Goal: Task Accomplishment & Management: Use online tool/utility

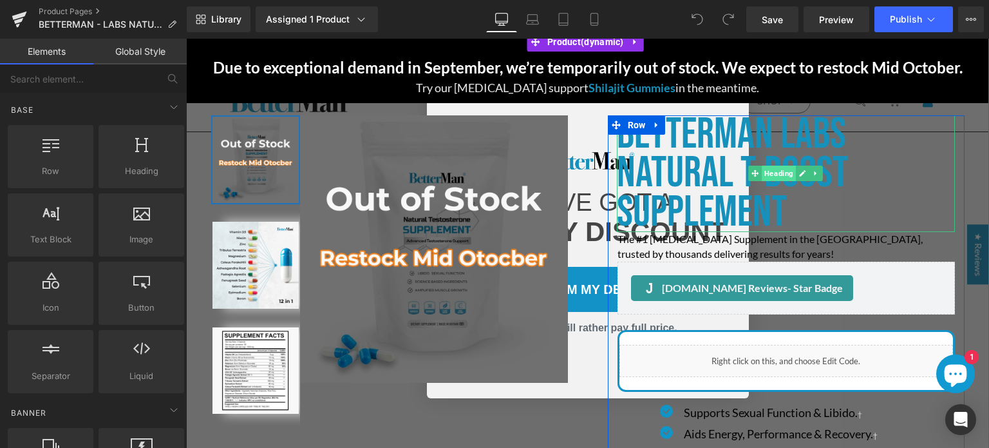
click at [774, 172] on span "Heading" at bounding box center [779, 173] width 34 height 15
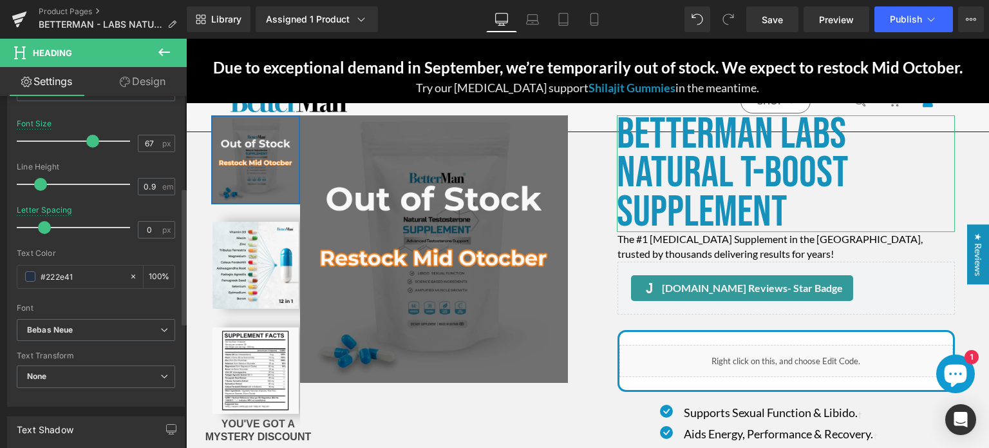
scroll to position [291, 0]
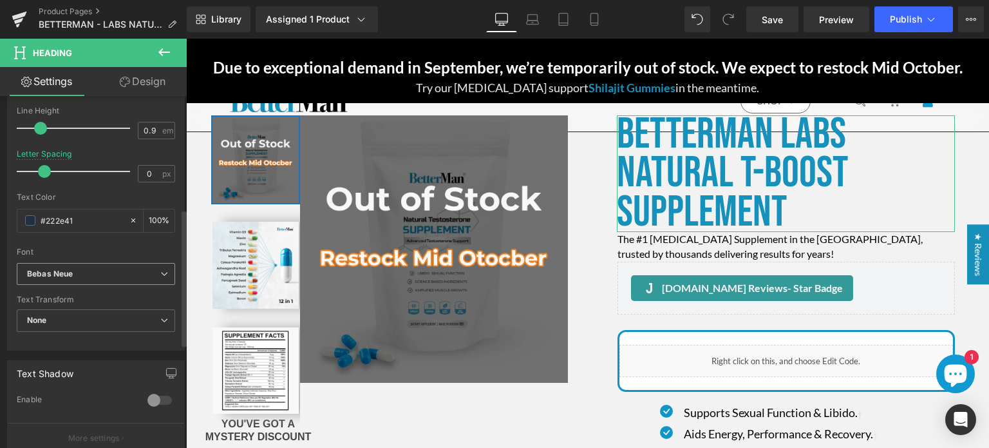
click at [64, 269] on icon "Bebas Neue" at bounding box center [50, 274] width 46 height 11
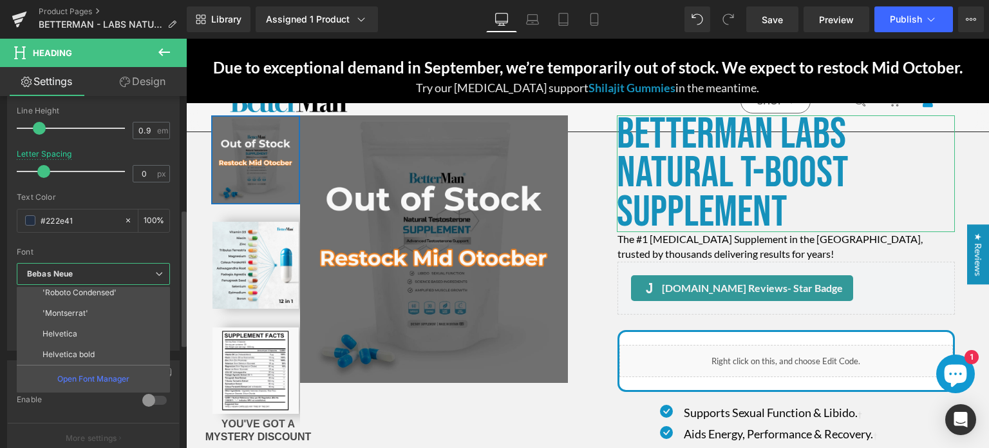
scroll to position [232, 0]
click at [66, 325] on li "Helvetica" at bounding box center [96, 333] width 159 height 21
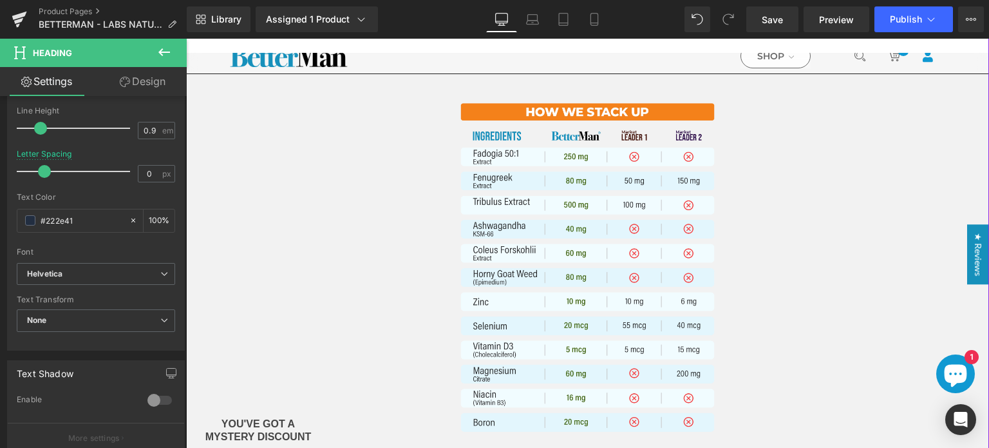
scroll to position [925, 0]
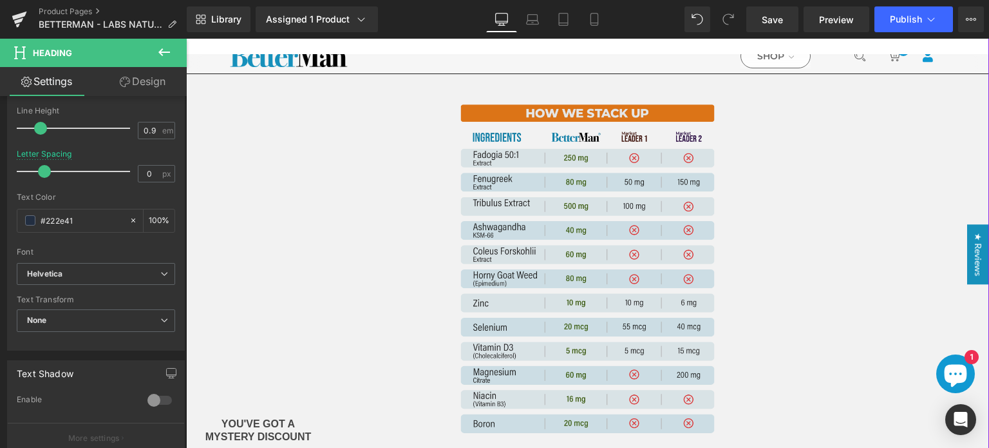
click at [596, 110] on img at bounding box center [587, 266] width 257 height 347
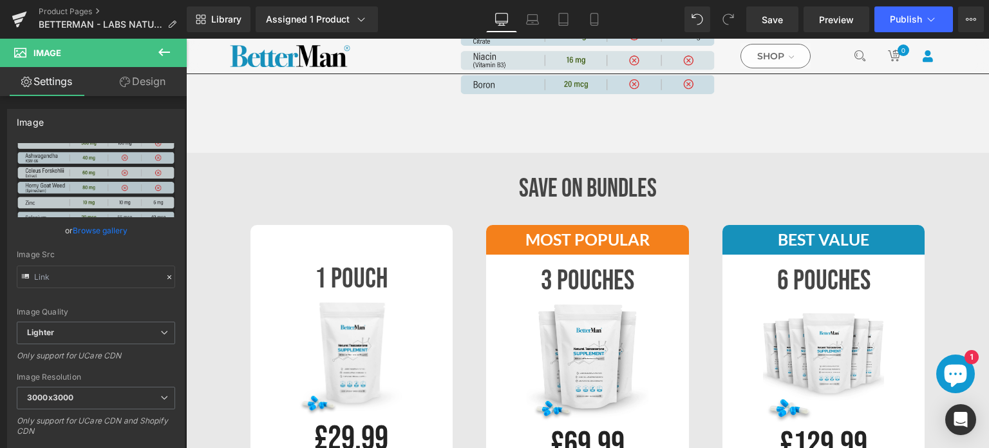
scroll to position [1314, 0]
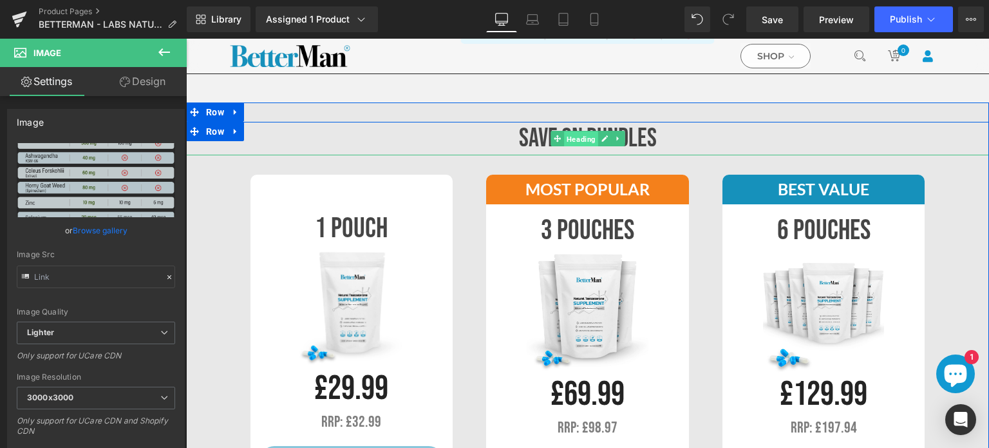
click at [569, 136] on span "Heading" at bounding box center [581, 138] width 34 height 15
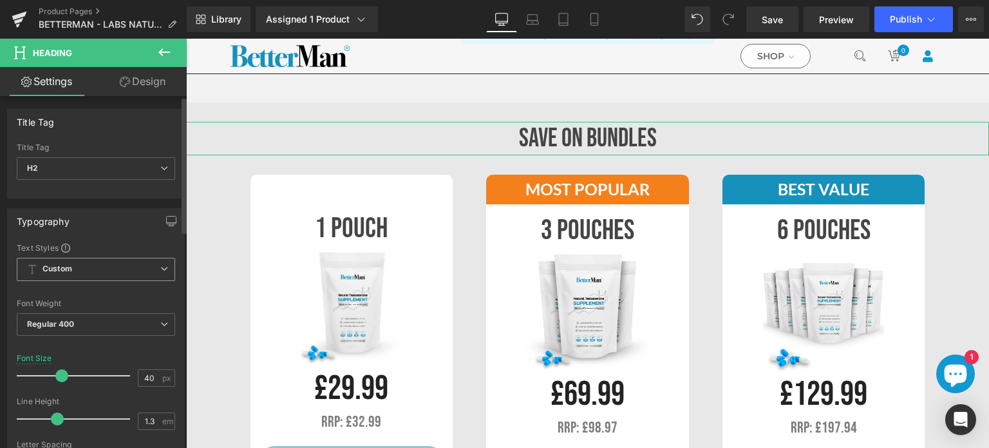
click at [80, 262] on span "Custom Setup Global Style" at bounding box center [96, 269] width 158 height 23
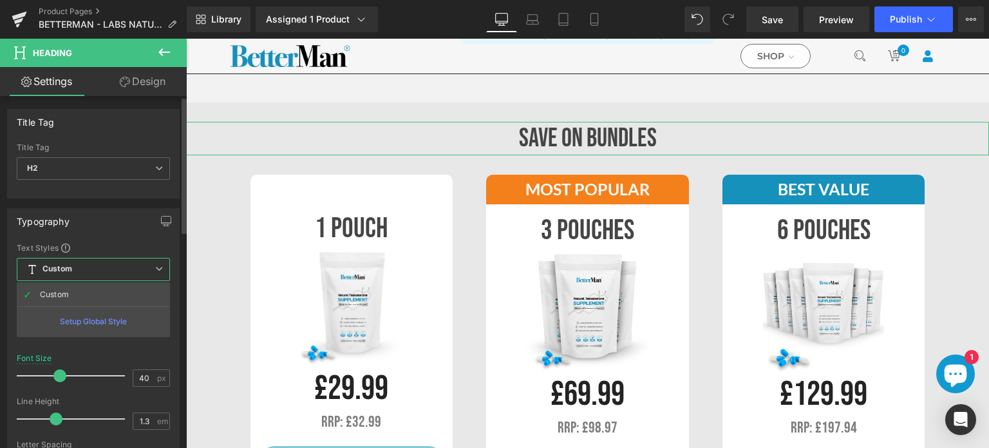
click at [107, 244] on div "Text Styles" at bounding box center [93, 247] width 153 height 10
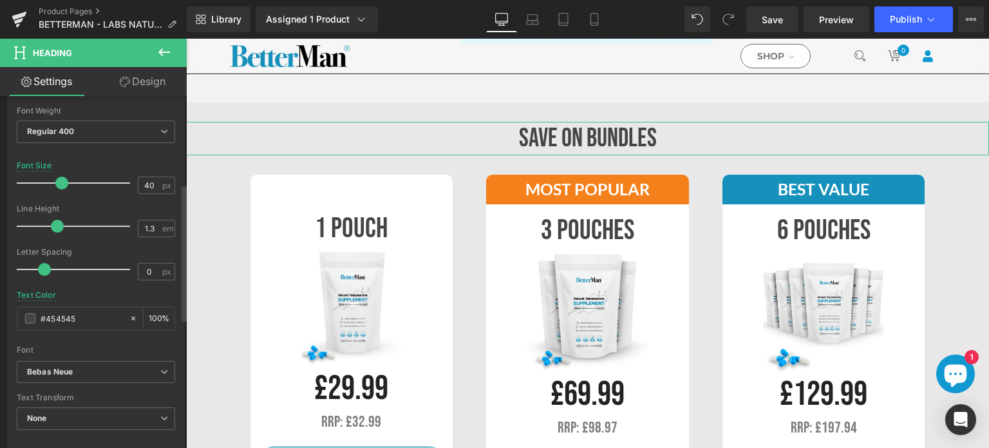
scroll to position [226, 0]
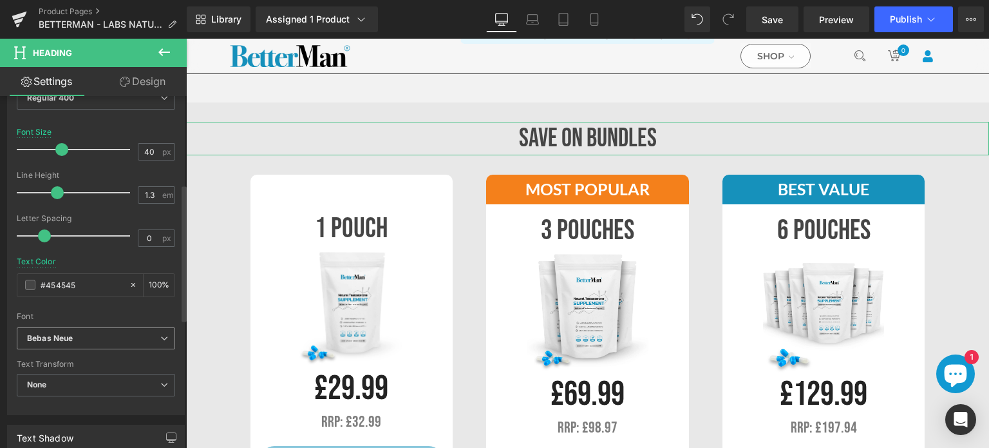
click at [68, 335] on icon "Bebas Neue" at bounding box center [50, 338] width 46 height 11
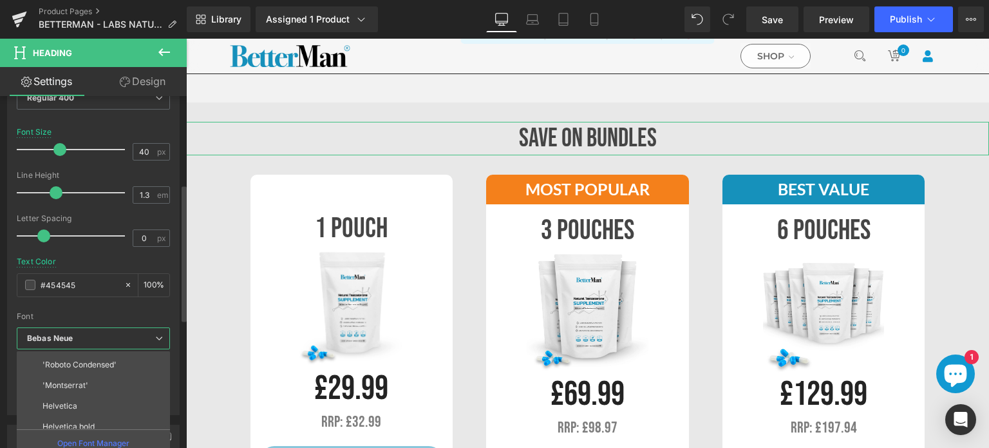
scroll to position [229, 0]
click at [48, 396] on p "Helvetica" at bounding box center [60, 400] width 35 height 9
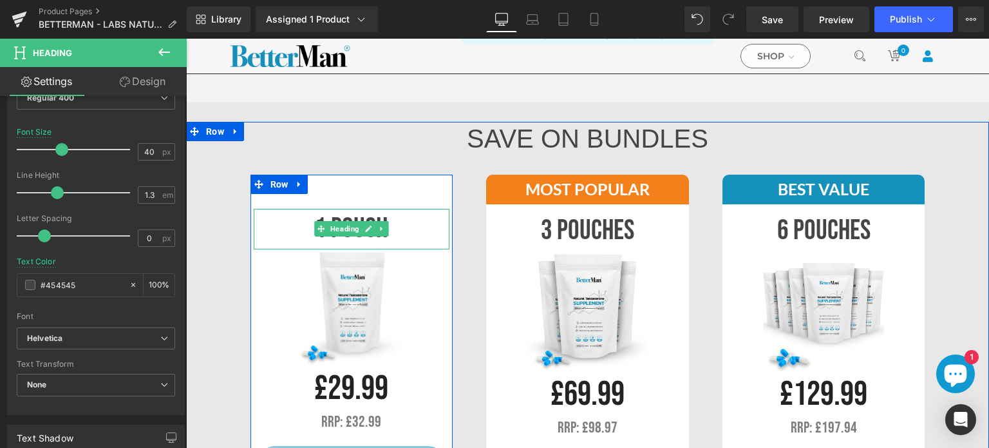
click at [423, 221] on h2 "1 pouch" at bounding box center [352, 229] width 196 height 41
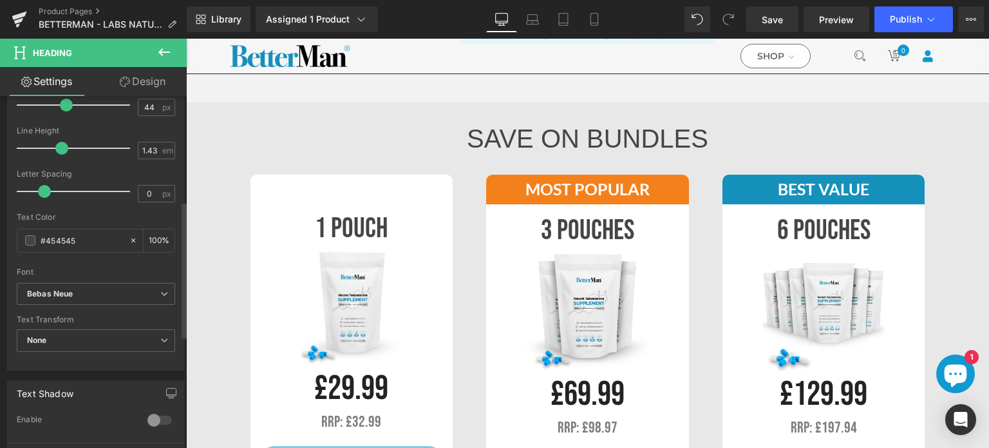
scroll to position [270, 0]
click at [82, 297] on b "Bebas Neue" at bounding box center [93, 294] width 133 height 11
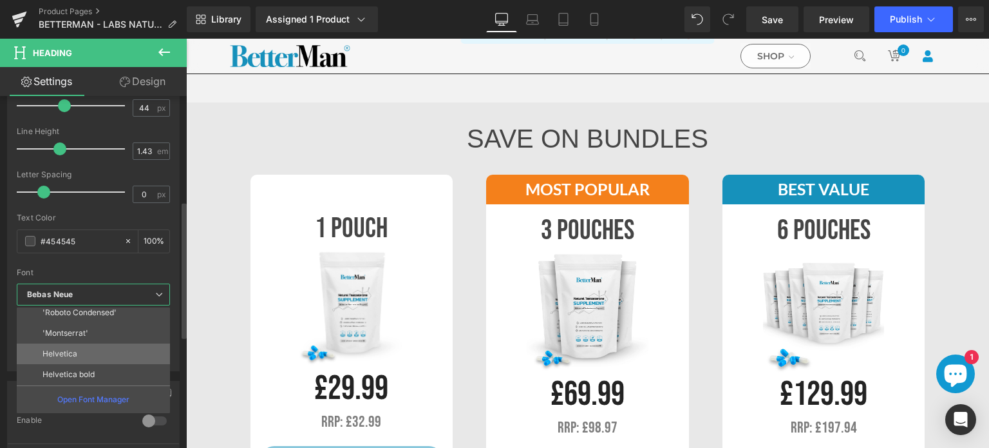
scroll to position [231, 0]
click at [59, 350] on p "Helvetica" at bounding box center [60, 354] width 35 height 9
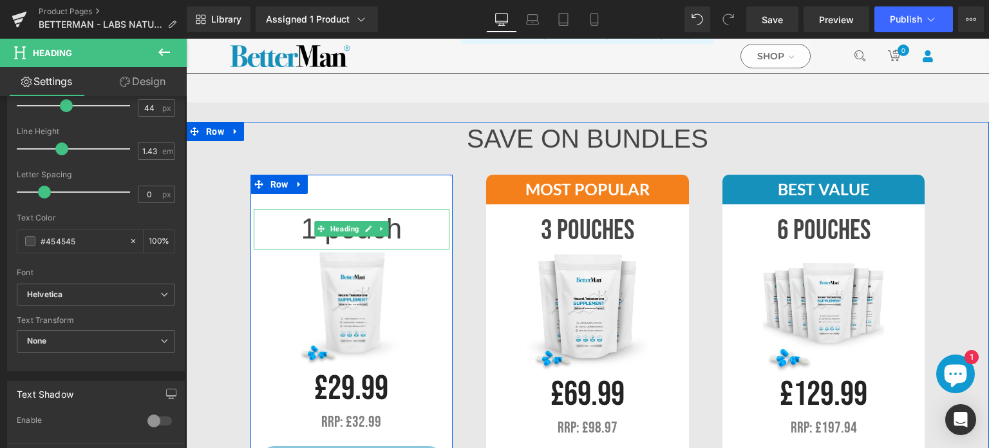
click at [423, 234] on h2 "1 pouch" at bounding box center [352, 229] width 196 height 41
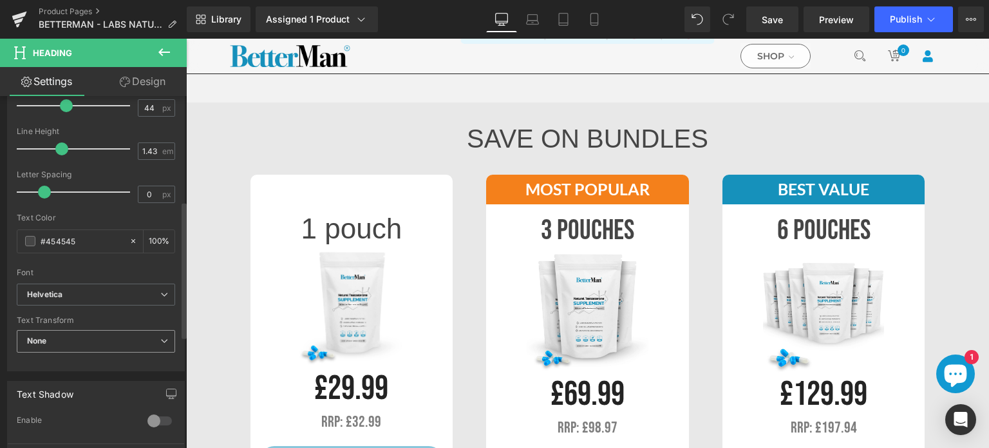
click at [115, 332] on span "None" at bounding box center [96, 341] width 158 height 23
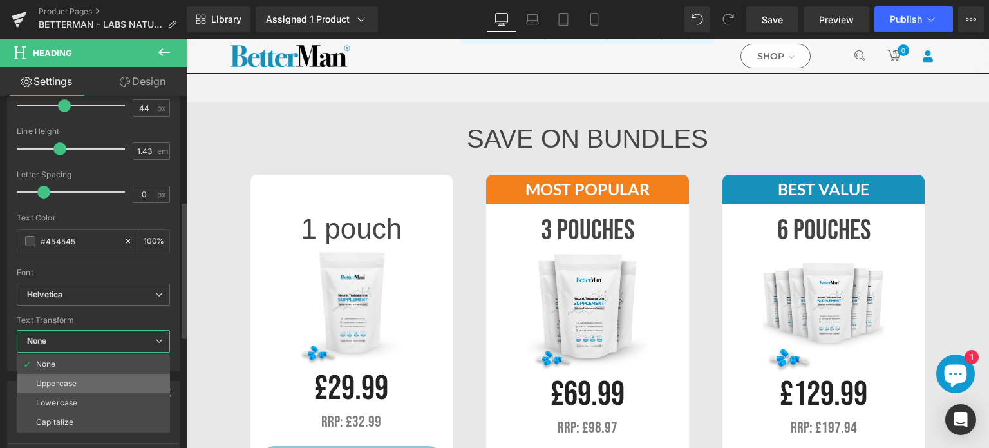
click at [78, 381] on li "Uppercase" at bounding box center [93, 383] width 153 height 19
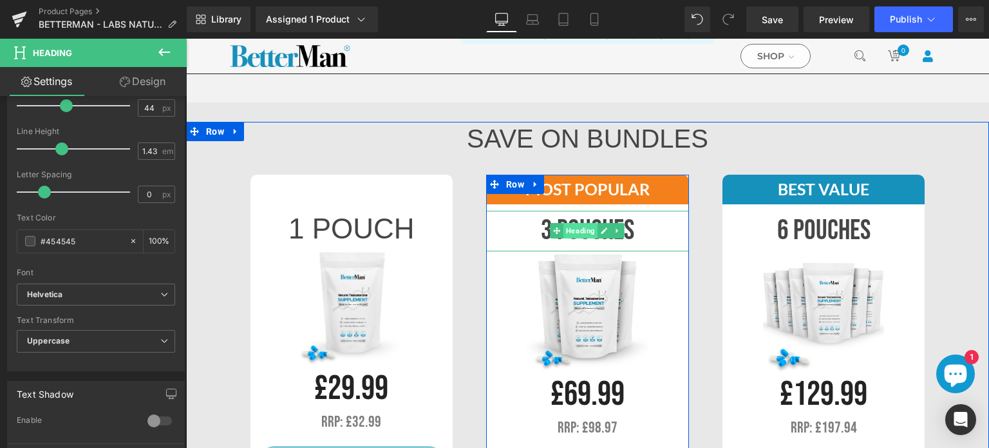
click at [577, 229] on span "Heading" at bounding box center [581, 230] width 34 height 15
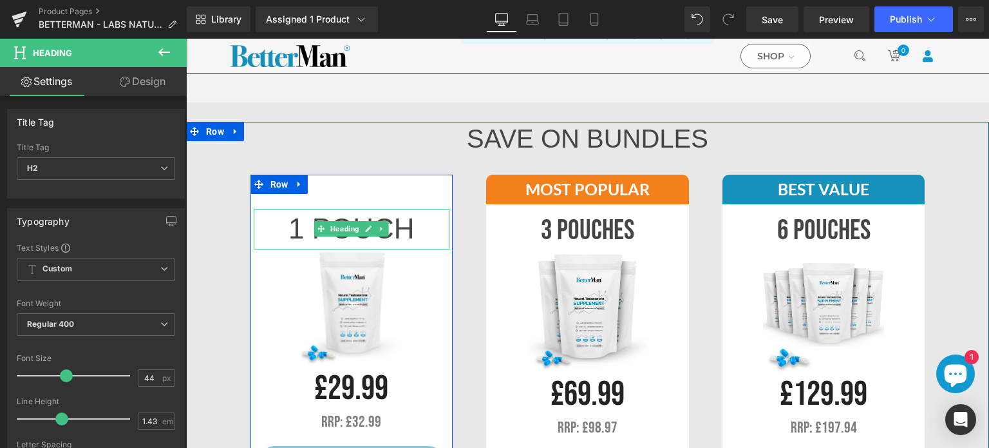
click at [405, 230] on h2 "1 pouch" at bounding box center [352, 229] width 196 height 41
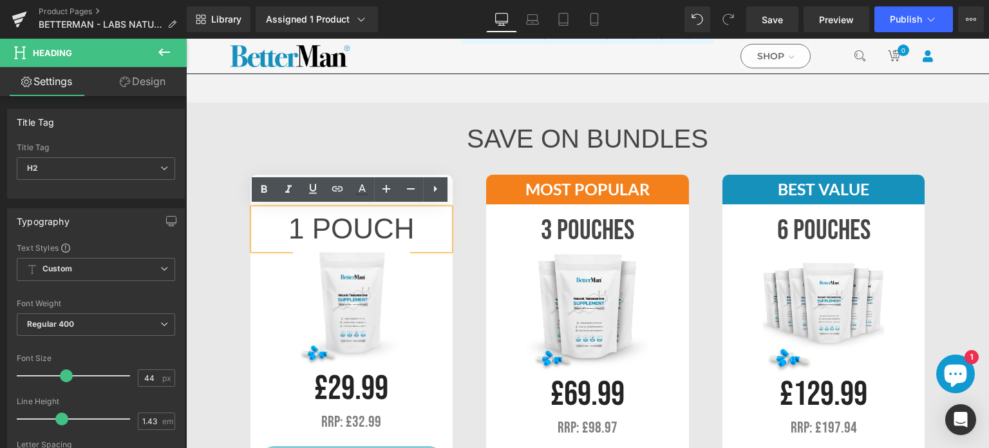
click at [438, 160] on div "1 pouch Heading Image £29.99 Heading RRP: £32.99 Text Block Sold Out (P) Cart B…" at bounding box center [588, 330] width 709 height 350
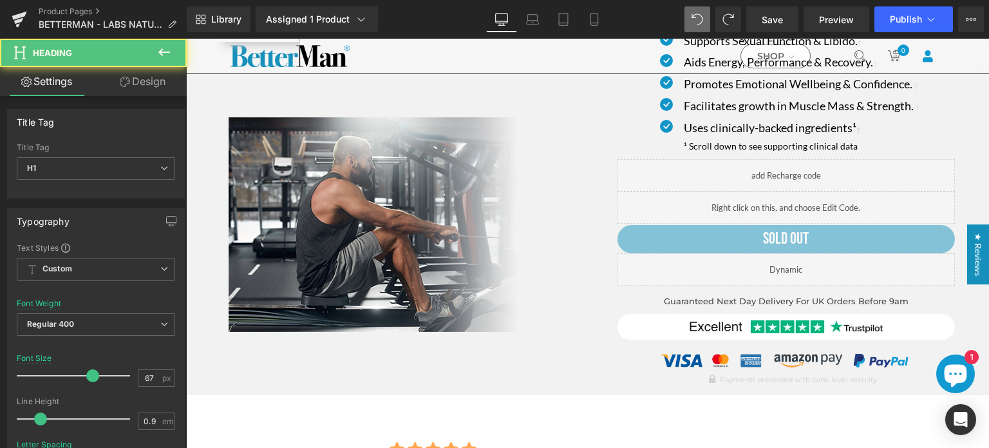
scroll to position [0, 0]
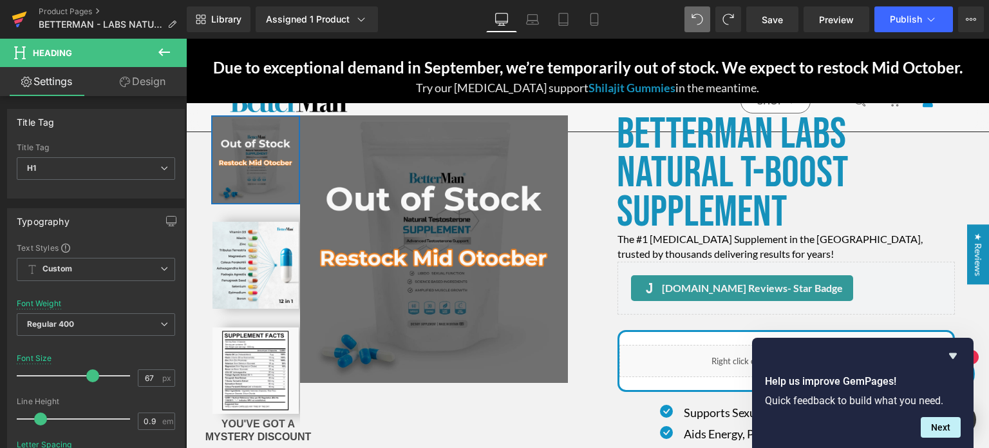
click at [21, 21] on icon at bounding box center [18, 21] width 9 height 6
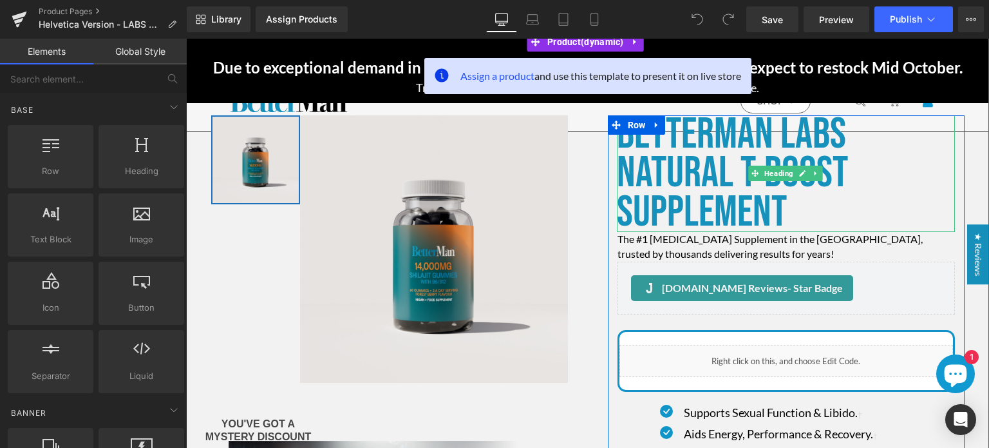
click at [689, 211] on font "Betterman Labs Natural T-boost Supplement" at bounding box center [732, 173] width 231 height 129
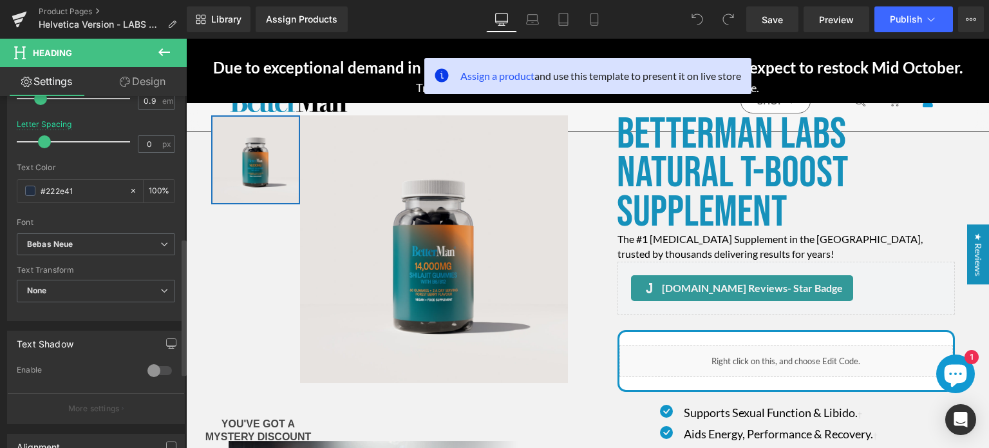
scroll to position [320, 0]
click at [113, 253] on span "Bebas Neue" at bounding box center [96, 245] width 158 height 23
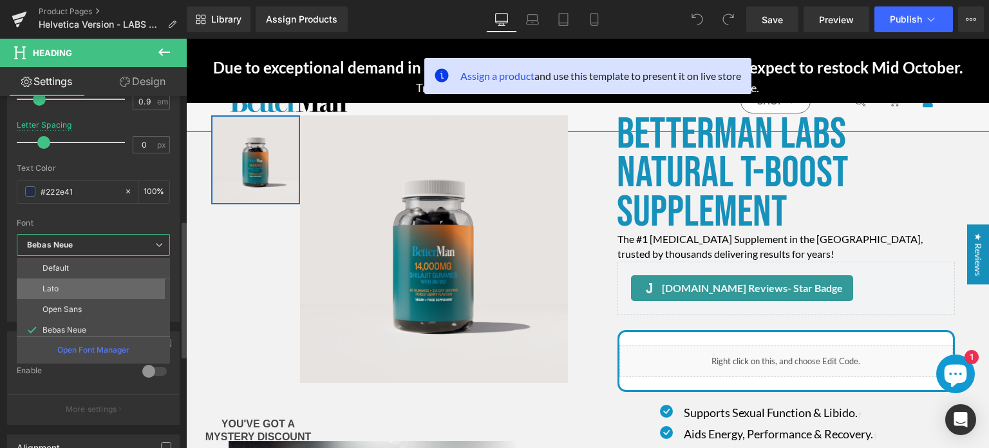
scroll to position [232, 0]
click at [54, 300] on p "Helvetica" at bounding box center [60, 304] width 35 height 9
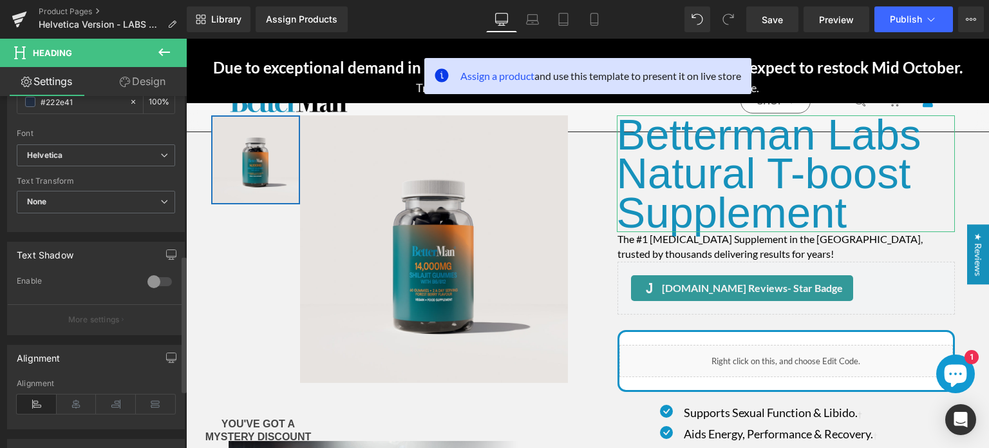
scroll to position [363, 0]
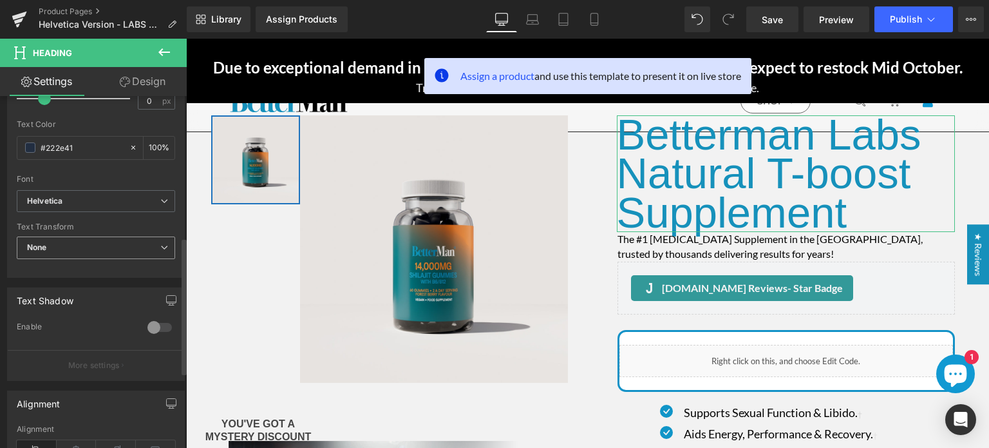
click at [97, 237] on span "None" at bounding box center [96, 247] width 158 height 23
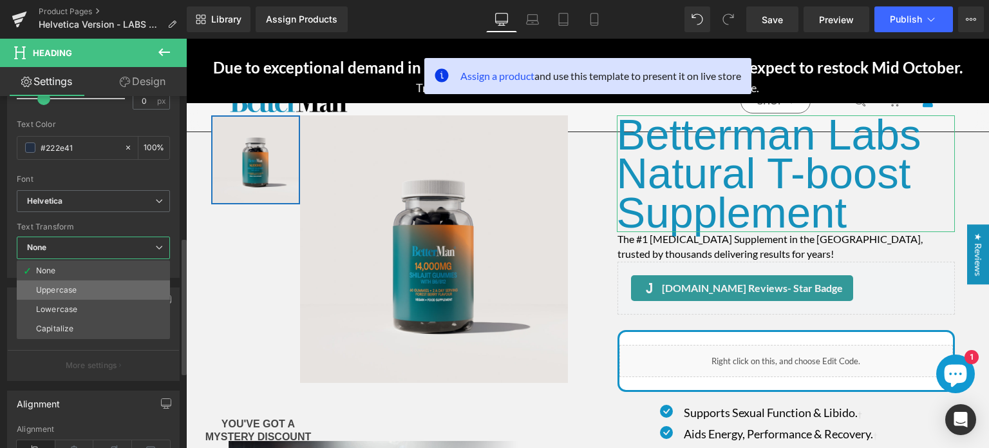
click at [74, 288] on div "Uppercase" at bounding box center [56, 289] width 41 height 9
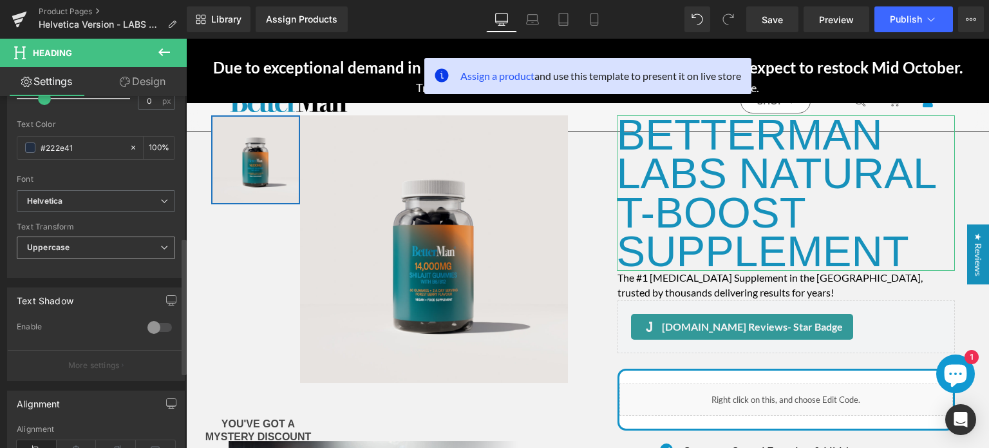
click at [66, 240] on span "Uppercase" at bounding box center [96, 247] width 158 height 23
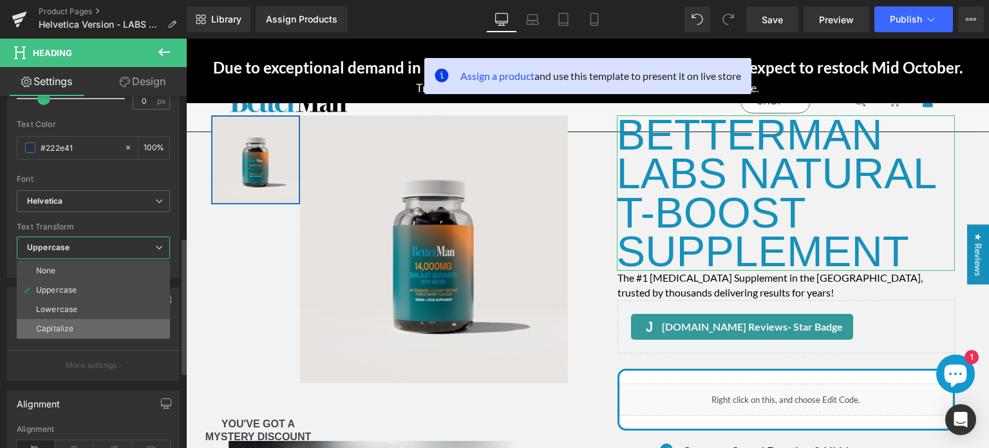
click at [57, 324] on div "Capitalize" at bounding box center [54, 328] width 37 height 9
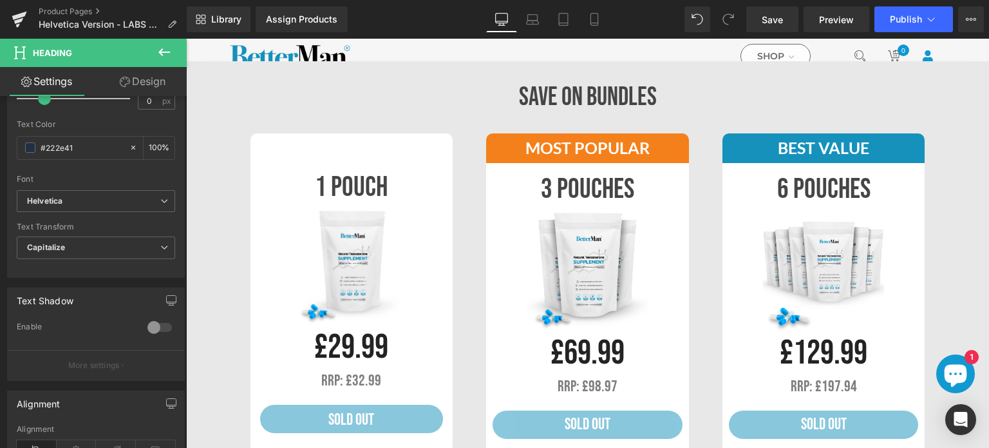
scroll to position [1358, 0]
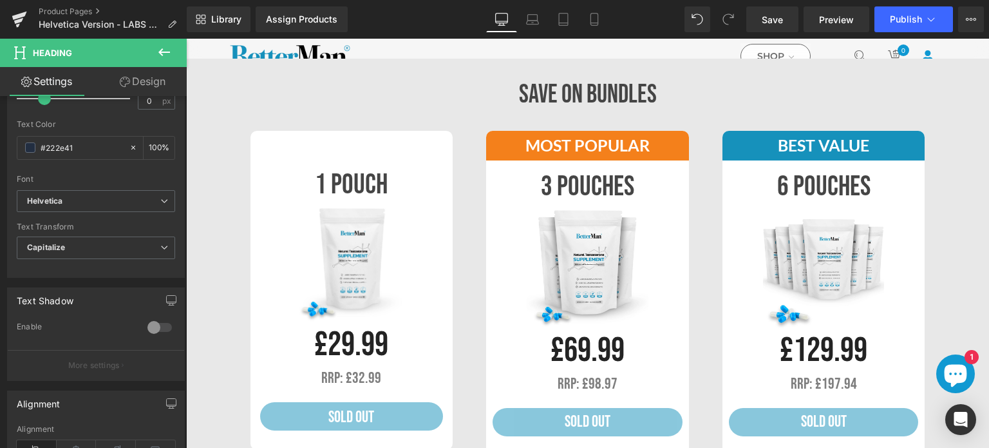
click at [358, 184] on div "1 pouch Heading" at bounding box center [352, 185] width 196 height 41
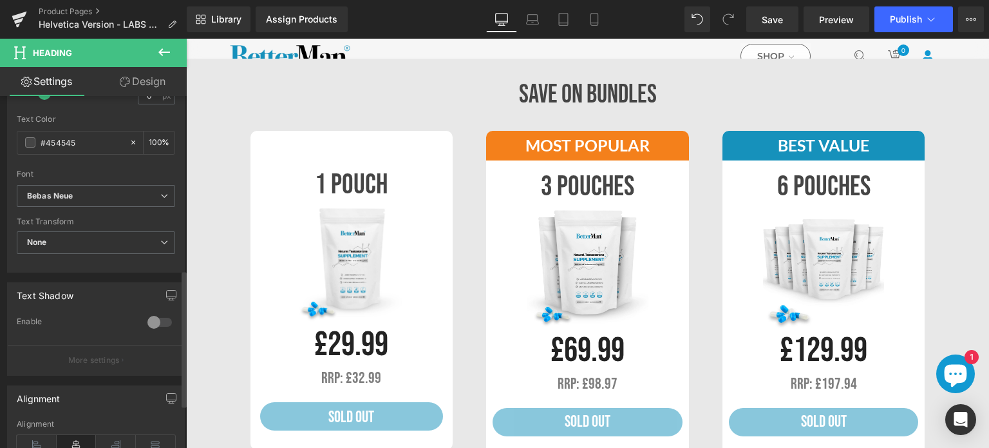
scroll to position [366, 0]
click at [93, 204] on span "Bebas Neue" at bounding box center [96, 198] width 158 height 23
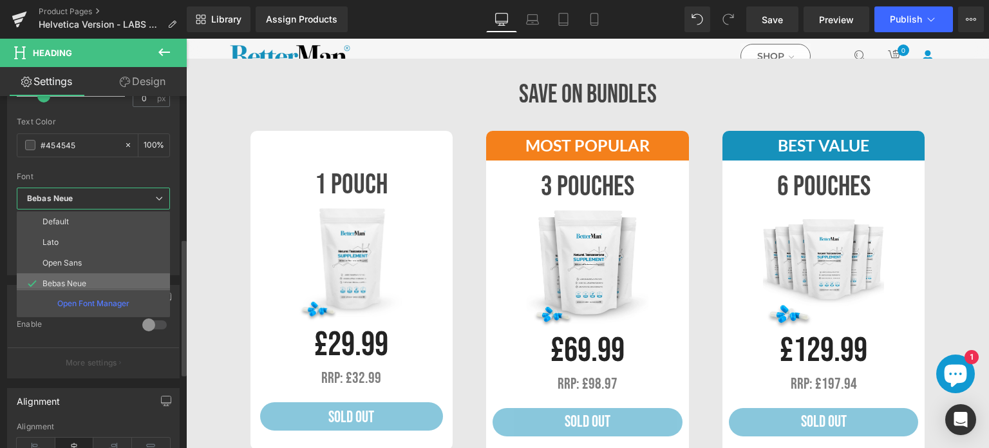
scroll to position [232, 0]
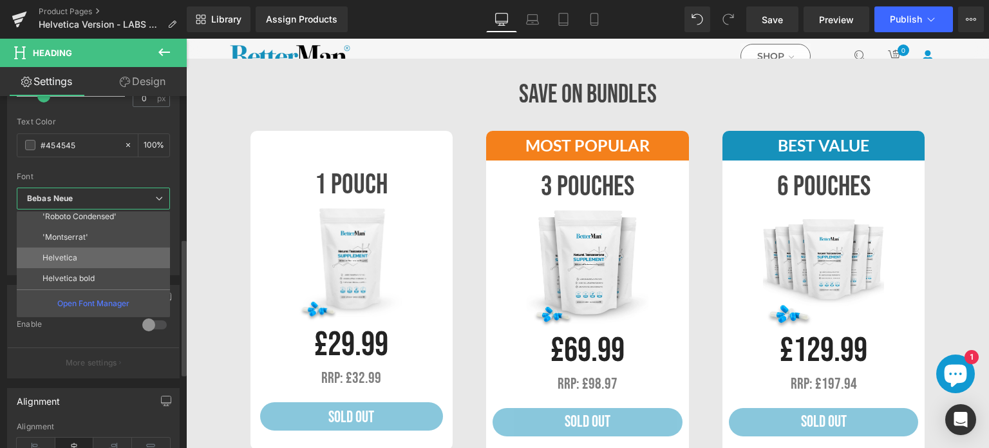
click at [67, 253] on p "Helvetica" at bounding box center [60, 257] width 35 height 9
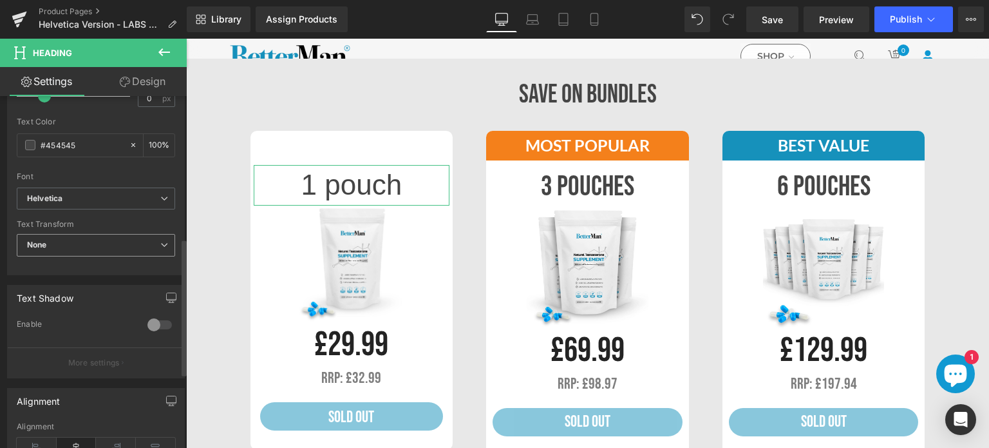
click at [126, 242] on span "None" at bounding box center [96, 245] width 158 height 23
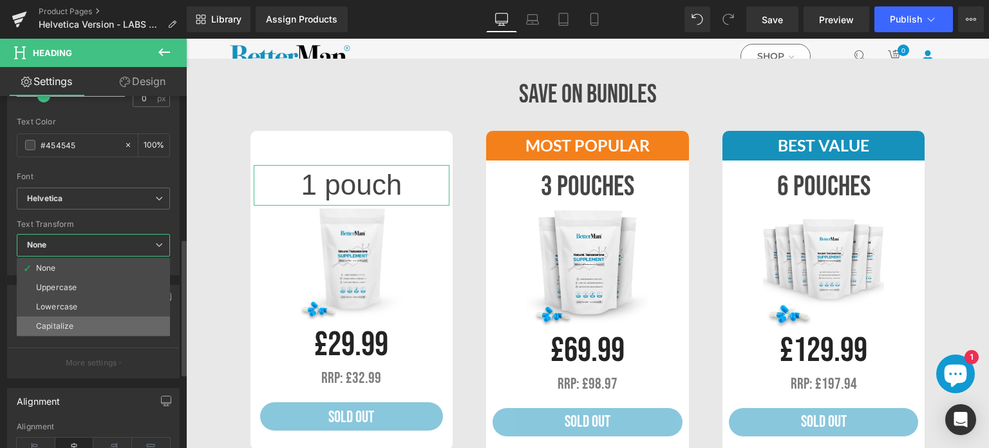
click at [59, 321] on div "Capitalize" at bounding box center [54, 325] width 37 height 9
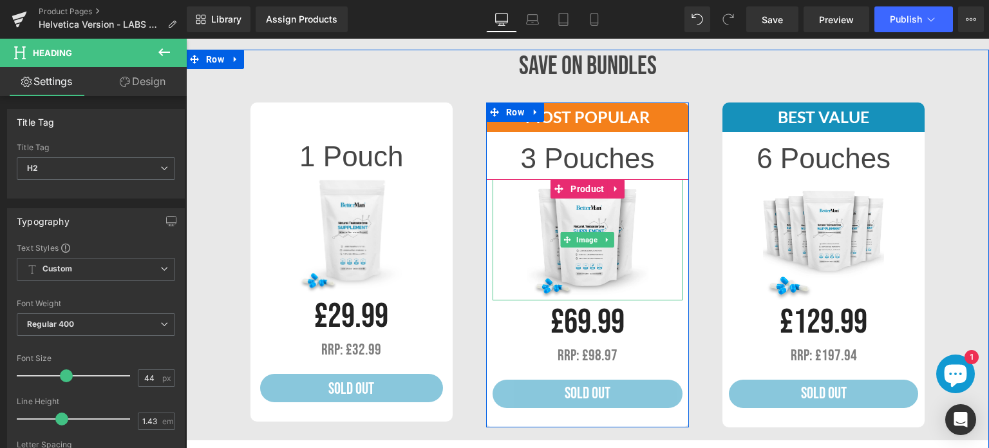
scroll to position [1384, 0]
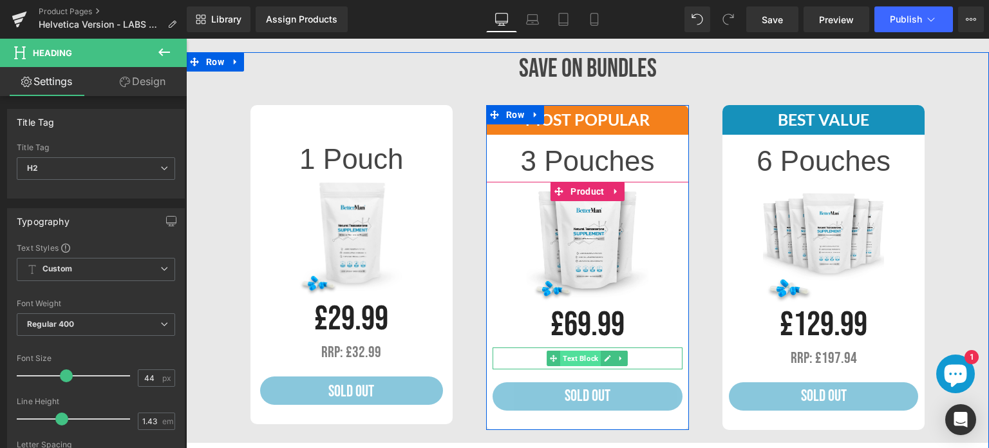
click at [580, 358] on span "Text Block" at bounding box center [580, 357] width 41 height 15
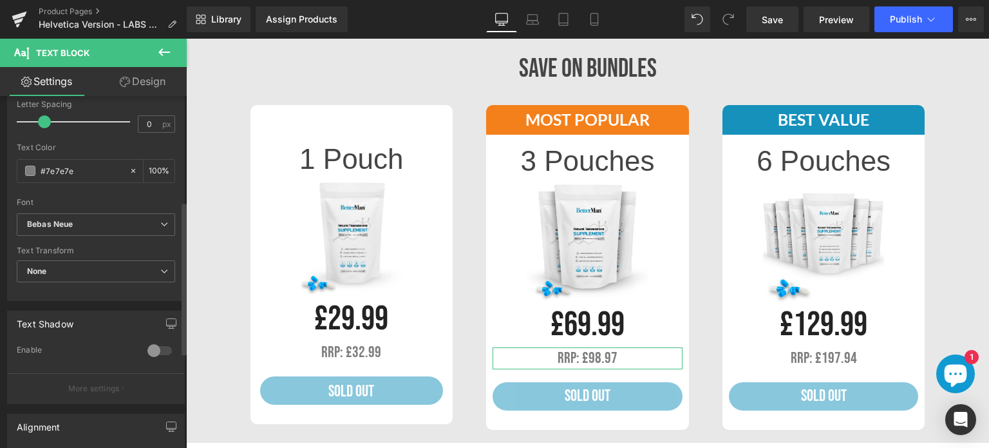
scroll to position [291, 0]
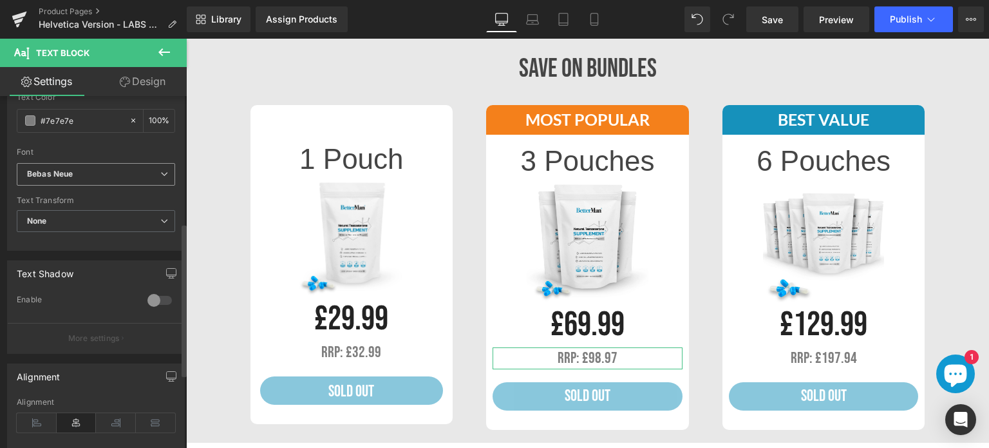
click at [88, 175] on b "Bebas Neue" at bounding box center [93, 174] width 133 height 11
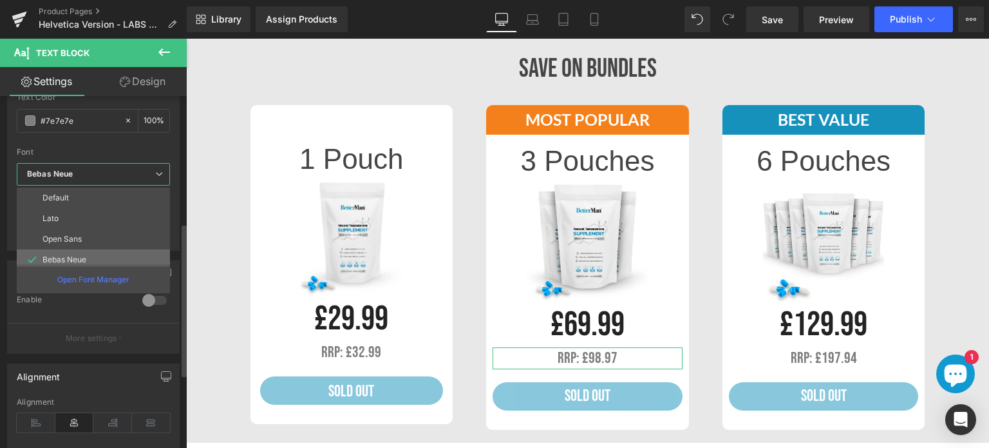
scroll to position [232, 0]
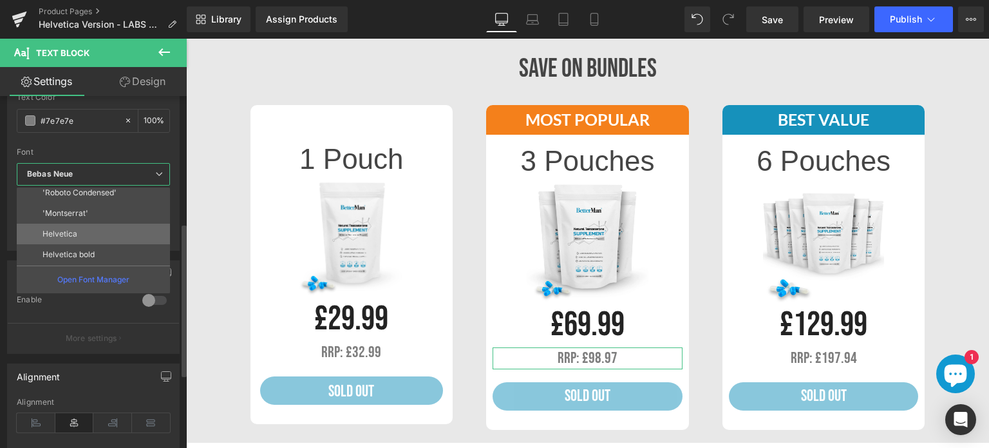
click at [64, 229] on p "Helvetica" at bounding box center [60, 233] width 35 height 9
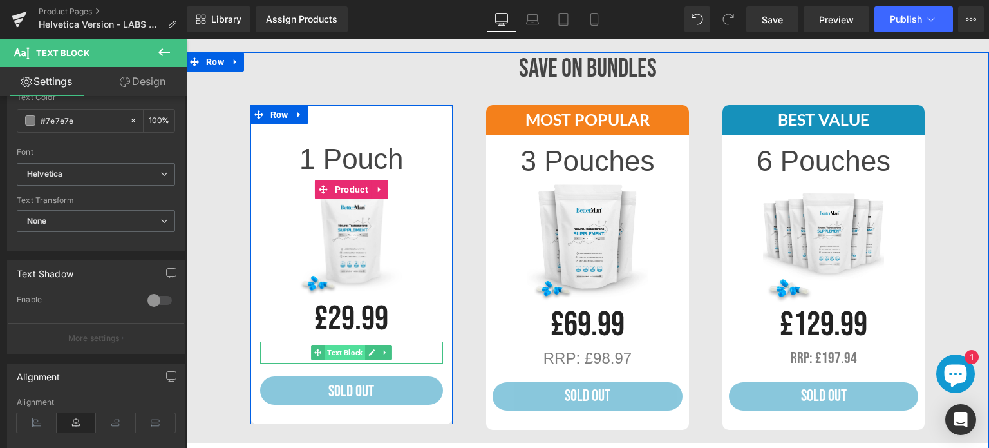
click at [338, 352] on span "Text Block" at bounding box center [345, 352] width 41 height 15
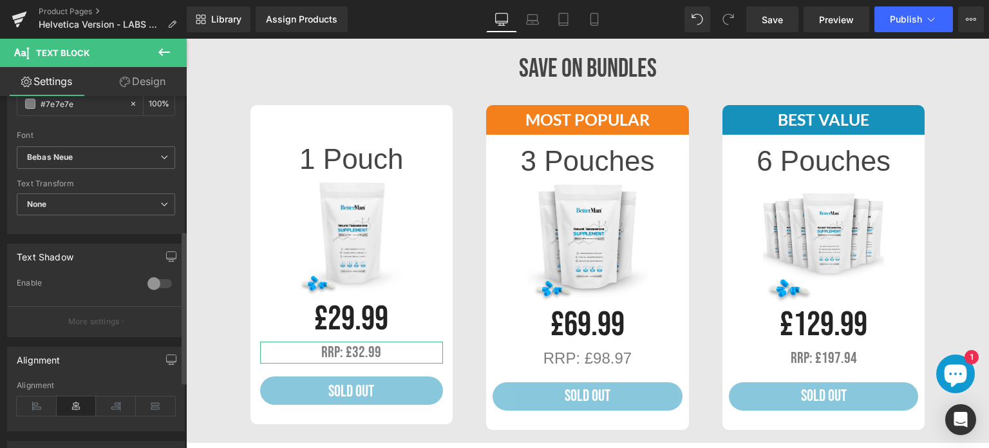
scroll to position [243, 0]
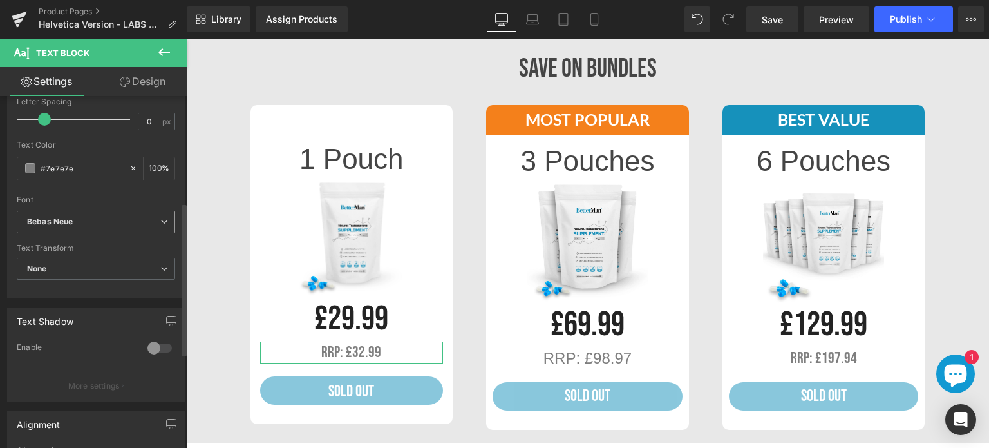
click at [114, 224] on b "Bebas Neue" at bounding box center [93, 221] width 133 height 11
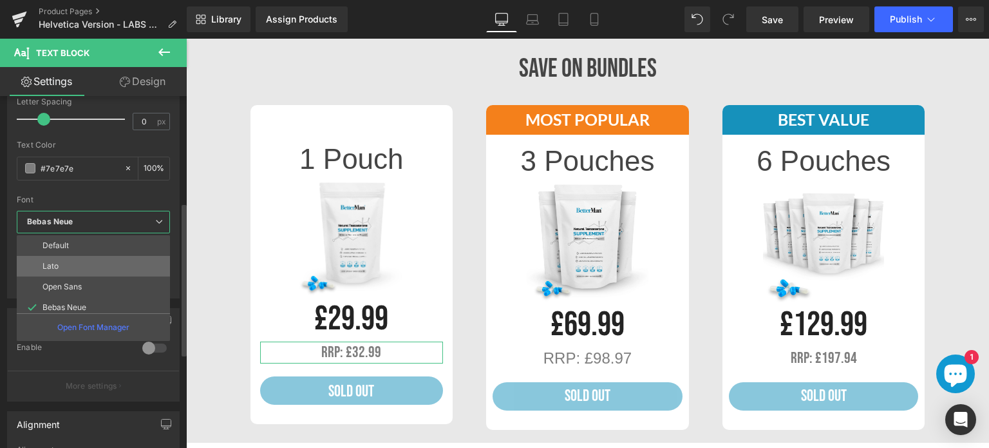
scroll to position [232, 0]
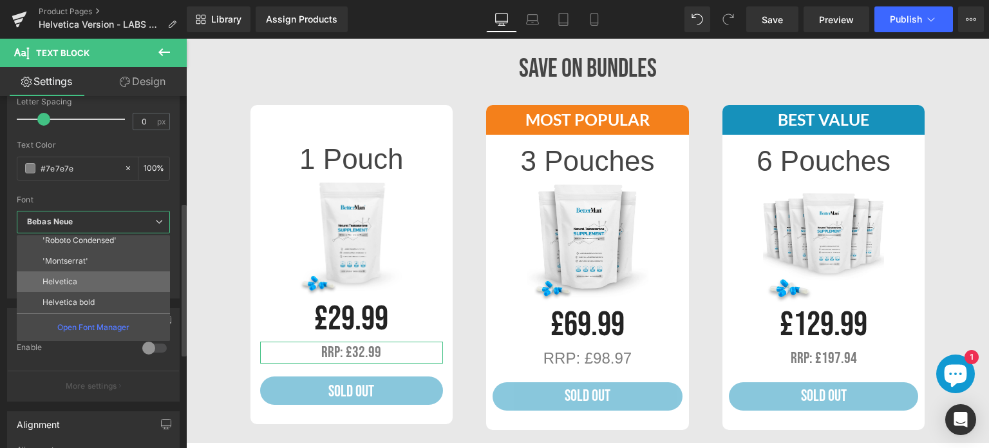
click at [59, 278] on p "Helvetica" at bounding box center [60, 281] width 35 height 9
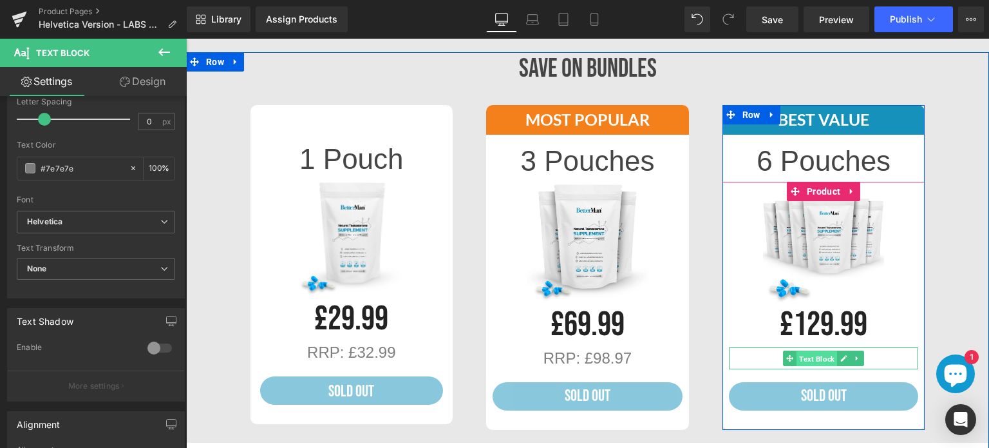
click at [805, 353] on span "Text Block" at bounding box center [817, 358] width 41 height 15
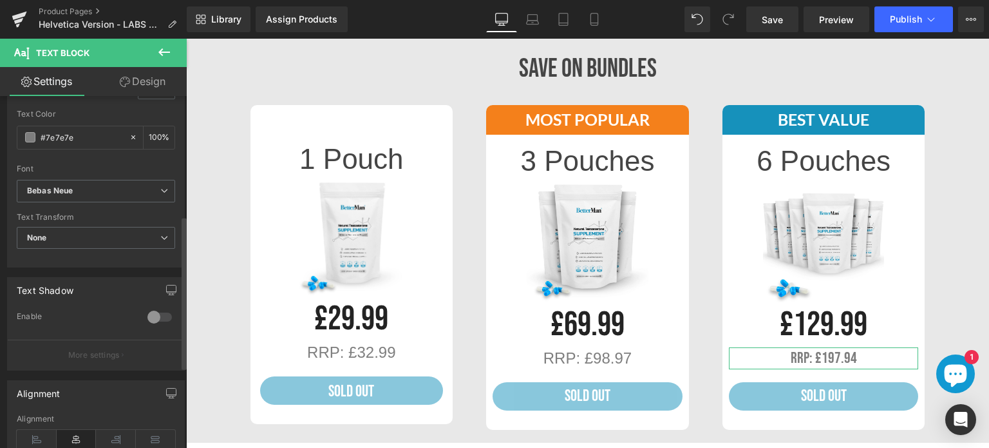
scroll to position [274, 0]
click at [75, 191] on b "Bebas Neue" at bounding box center [93, 191] width 133 height 11
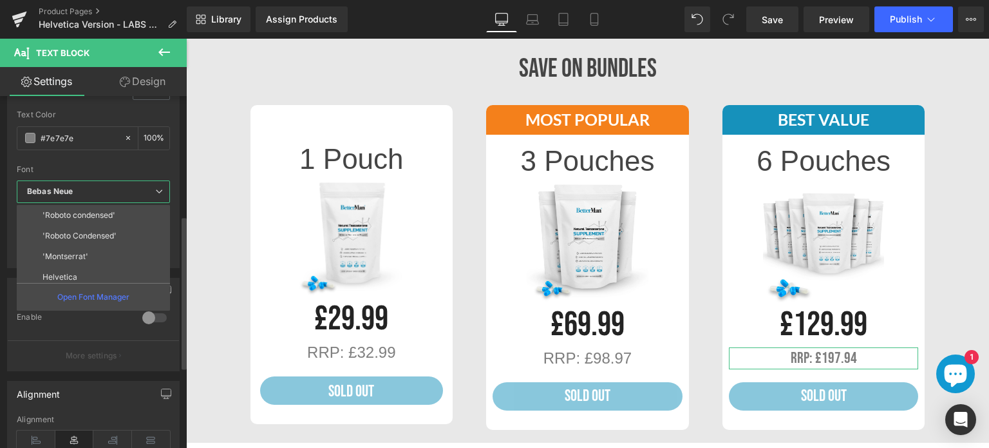
scroll to position [232, 0]
click at [64, 247] on p "Helvetica" at bounding box center [60, 251] width 35 height 9
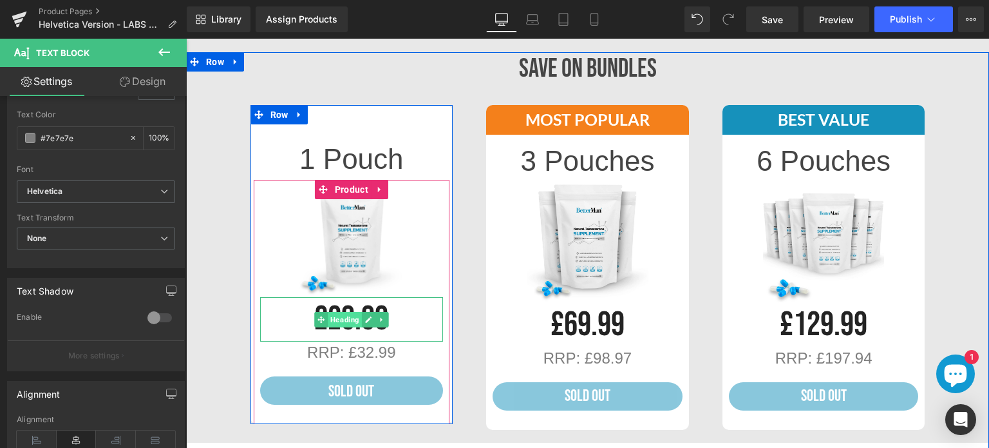
click at [343, 319] on span "Heading" at bounding box center [345, 319] width 34 height 15
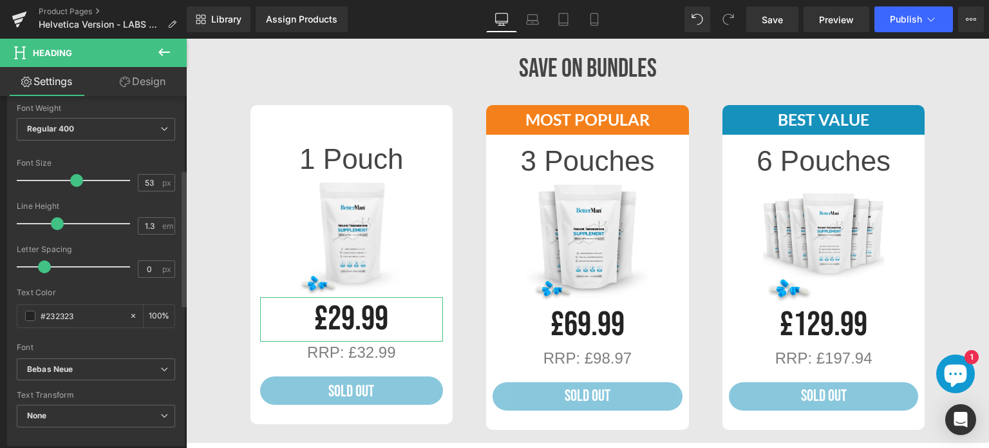
scroll to position [196, 0]
click at [39, 363] on icon "Bebas Neue" at bounding box center [50, 368] width 46 height 11
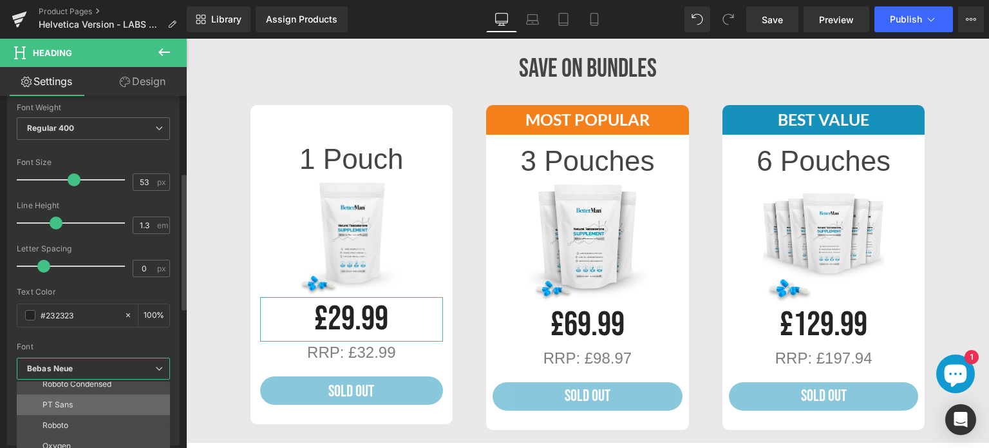
scroll to position [232, 0]
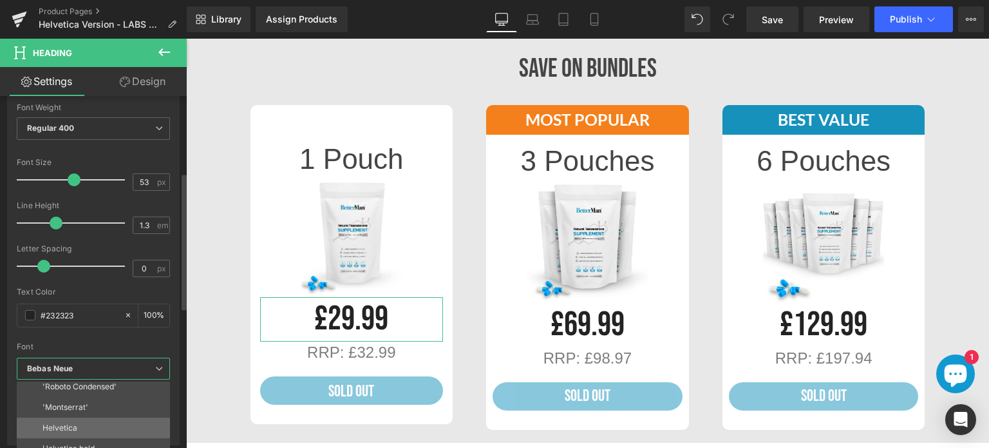
click at [52, 425] on p "Helvetica" at bounding box center [60, 427] width 35 height 9
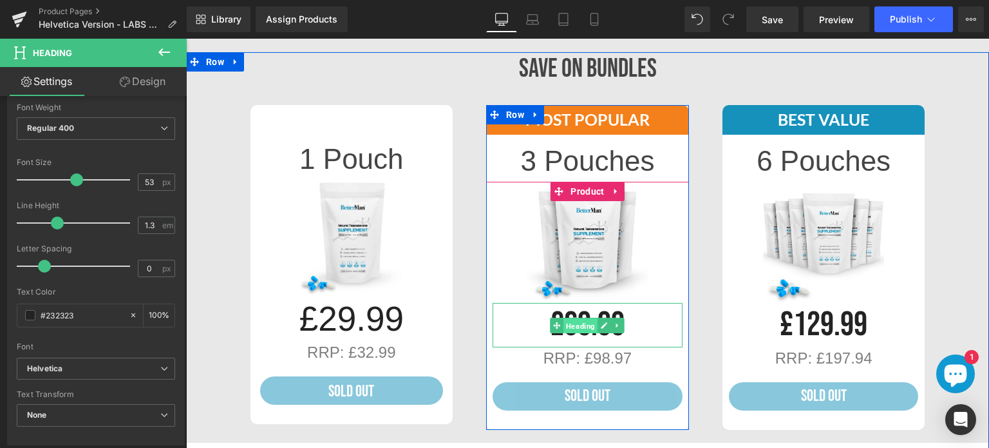
click at [578, 321] on span "Heading" at bounding box center [581, 325] width 34 height 15
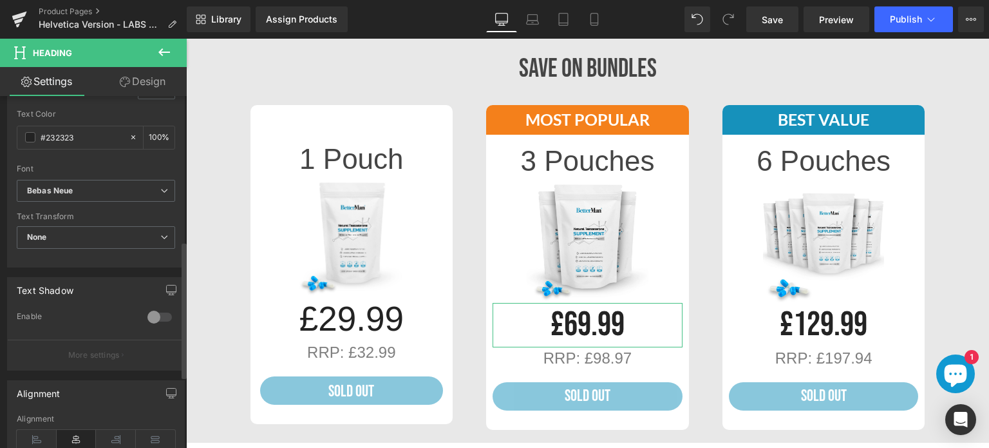
scroll to position [373, 0]
click at [120, 188] on b "Bebas Neue" at bounding box center [93, 191] width 133 height 11
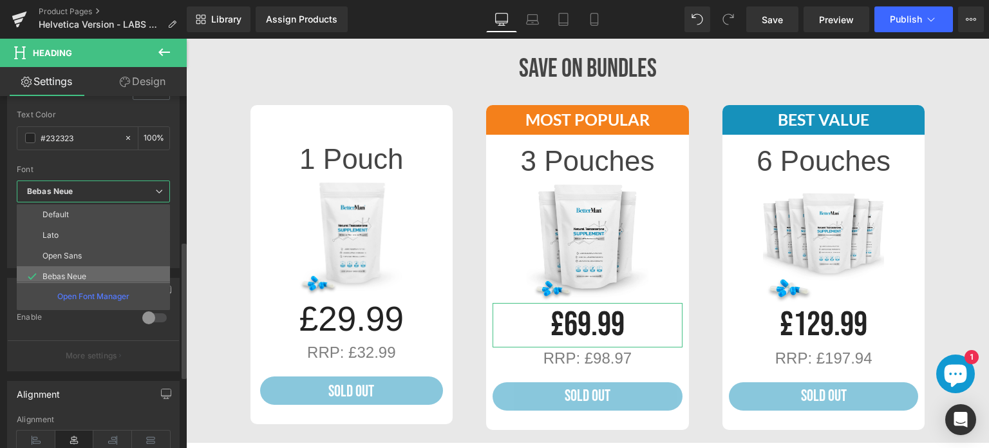
scroll to position [232, 0]
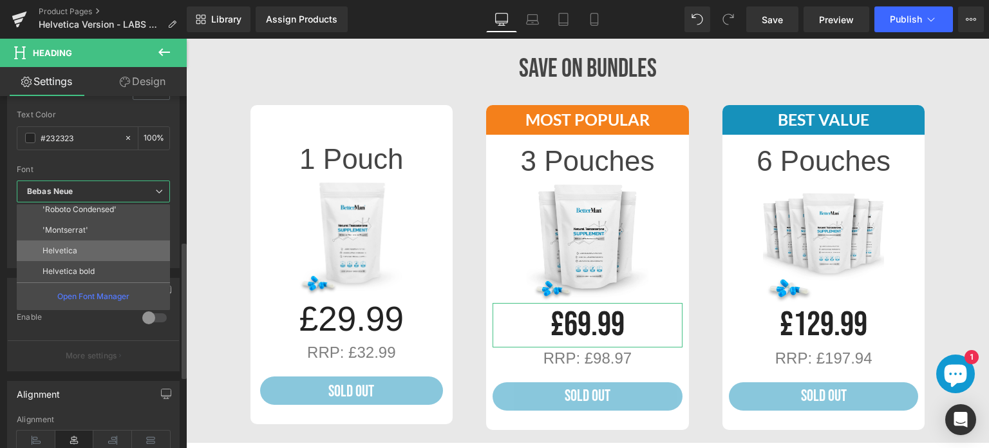
click at [66, 247] on p "Helvetica" at bounding box center [60, 250] width 35 height 9
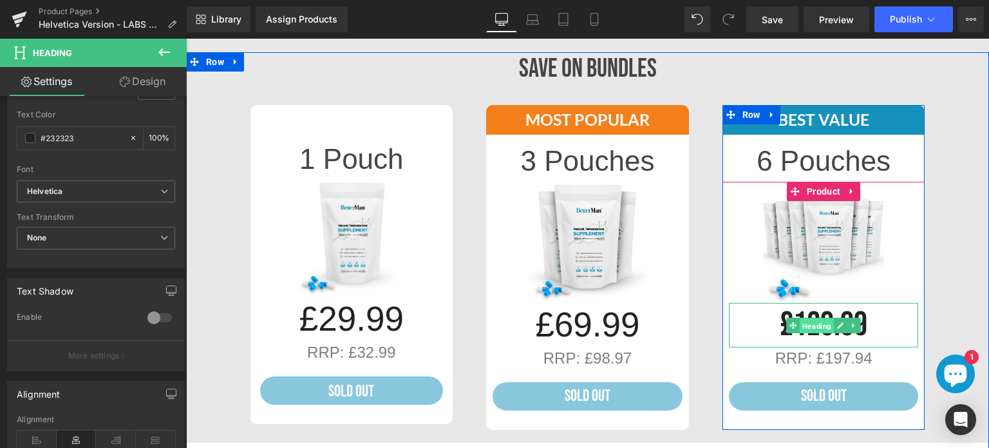
click at [805, 320] on span "Heading" at bounding box center [817, 325] width 34 height 15
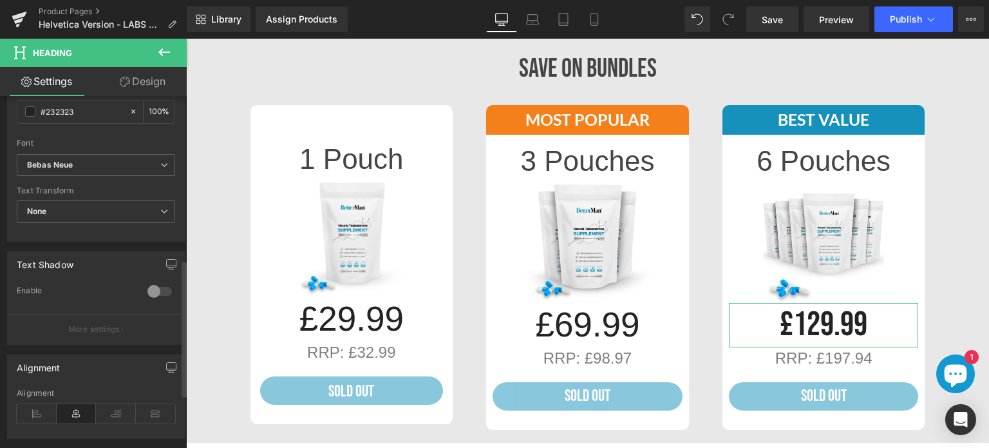
scroll to position [399, 0]
click at [96, 165] on b "Bebas Neue" at bounding box center [93, 165] width 133 height 11
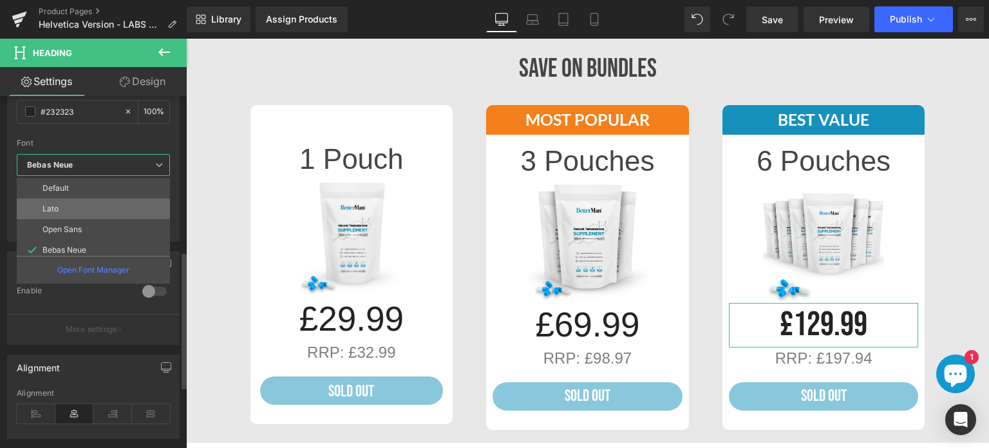
scroll to position [232, 0]
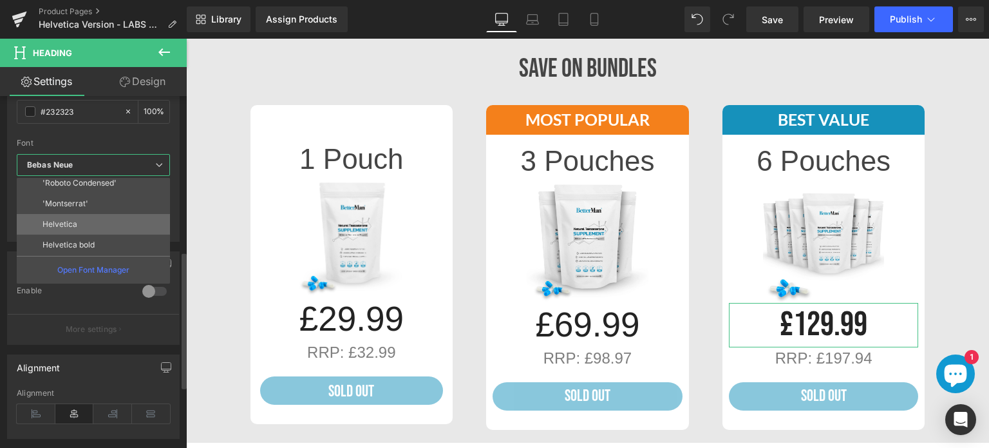
click at [60, 227] on p "Helvetica" at bounding box center [60, 224] width 35 height 9
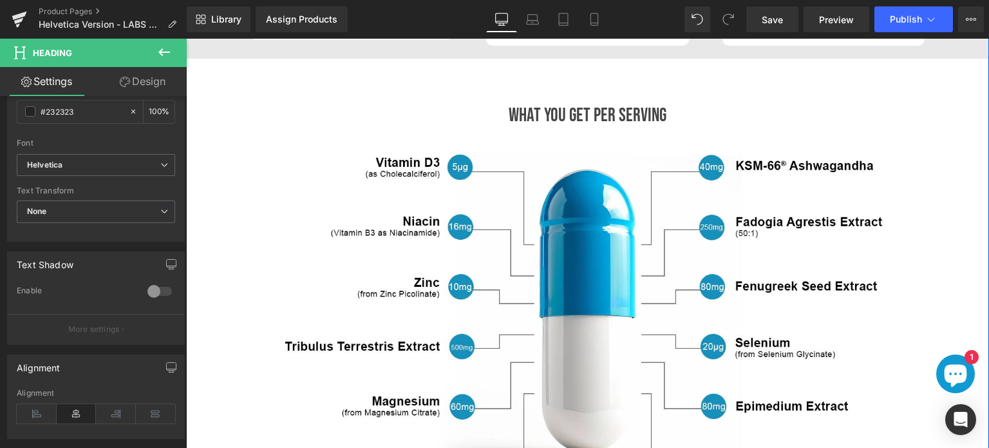
scroll to position [1768, 0]
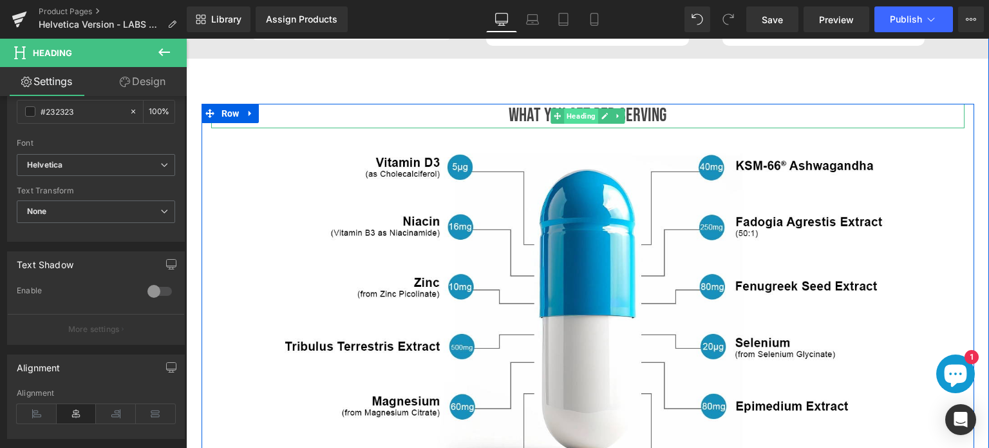
click at [568, 110] on span "Heading" at bounding box center [581, 115] width 34 height 15
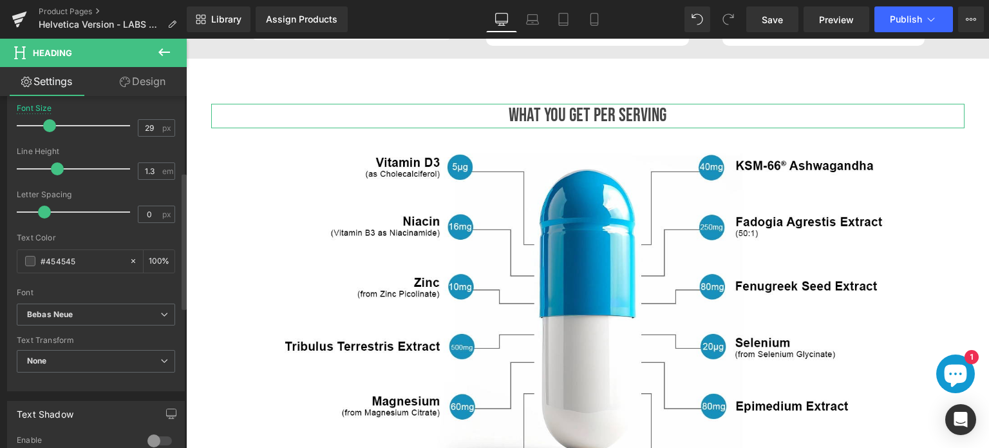
scroll to position [289, 0]
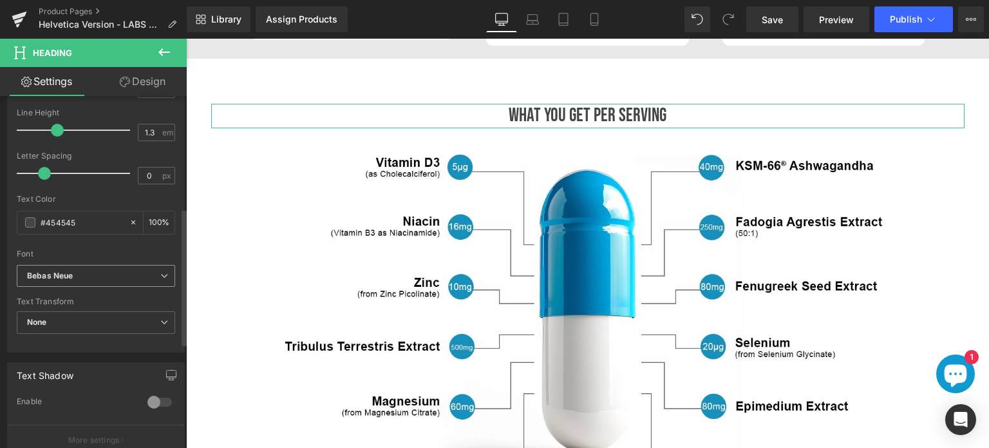
click at [81, 282] on span "Bebas Neue" at bounding box center [96, 276] width 158 height 23
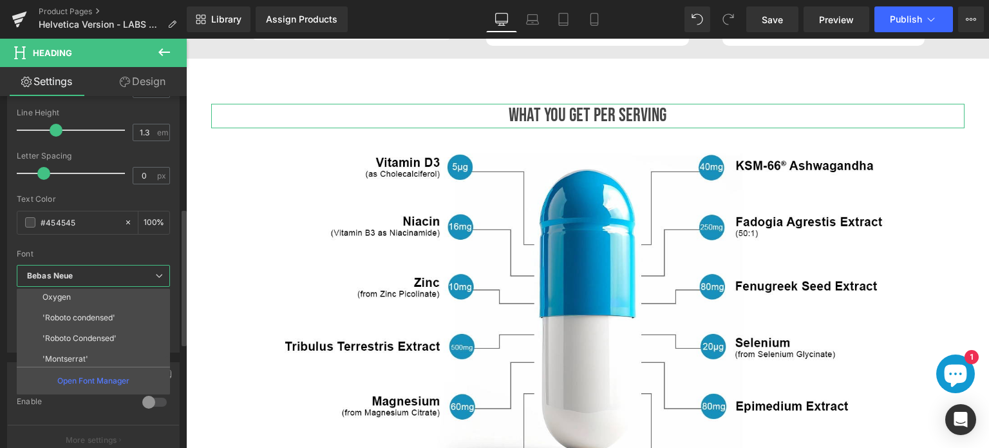
scroll to position [232, 0]
click at [55, 331] on p "Helvetica" at bounding box center [60, 334] width 35 height 9
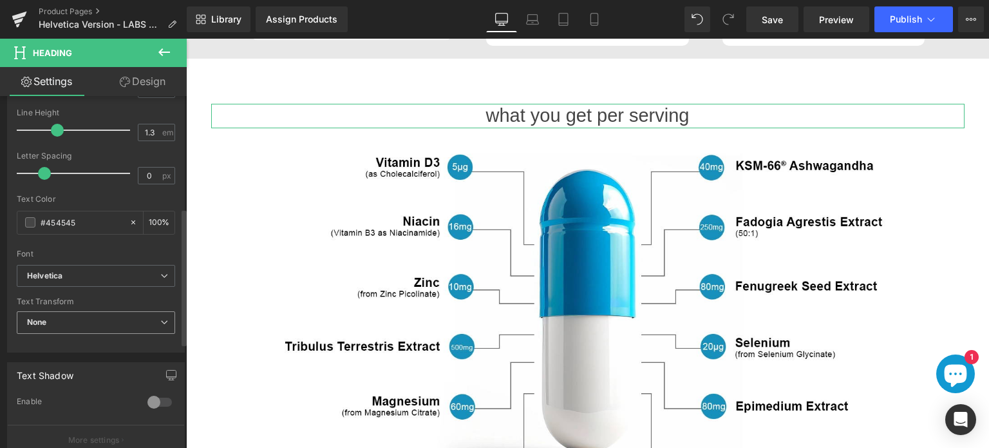
click at [90, 327] on span "None" at bounding box center [96, 322] width 158 height 23
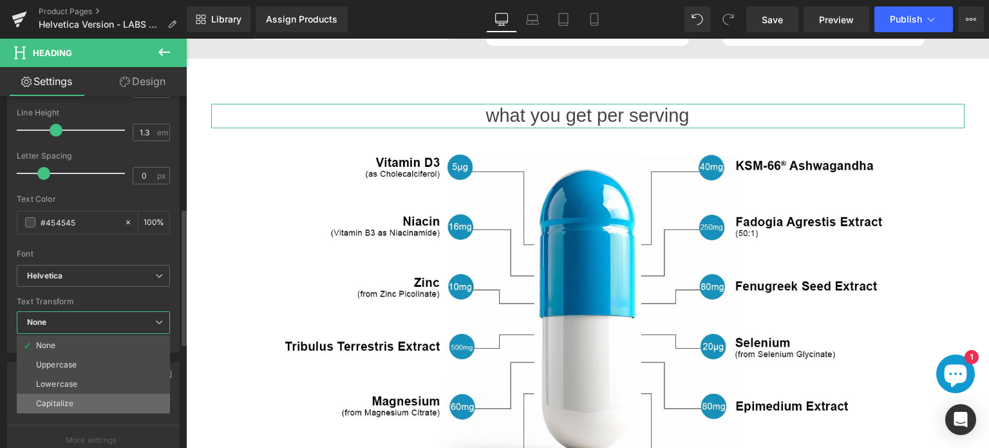
click at [50, 399] on div "Capitalize" at bounding box center [54, 403] width 37 height 9
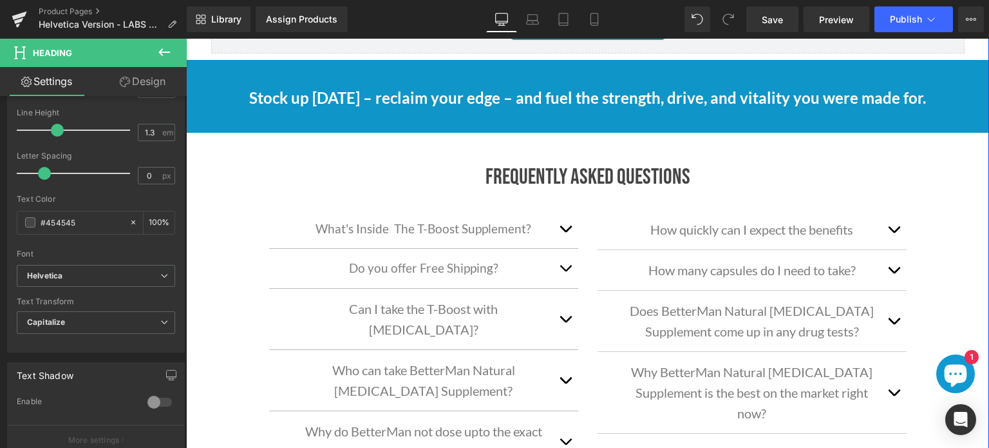
scroll to position [2304, 0]
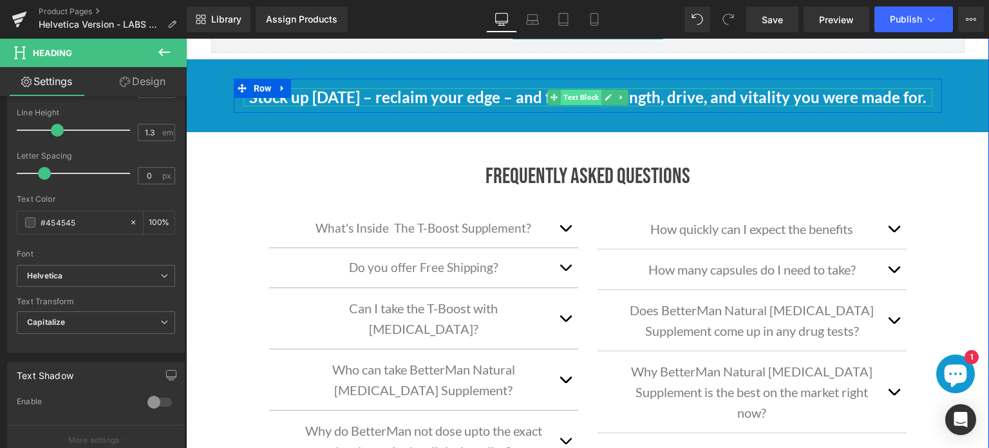
click at [566, 94] on span "Text Block" at bounding box center [581, 97] width 41 height 15
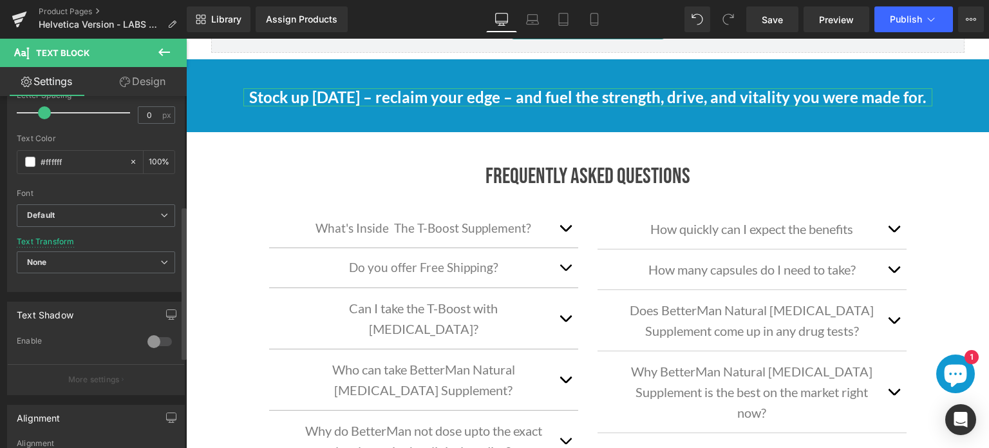
scroll to position [250, 0]
click at [83, 205] on span "Default" at bounding box center [96, 215] width 158 height 23
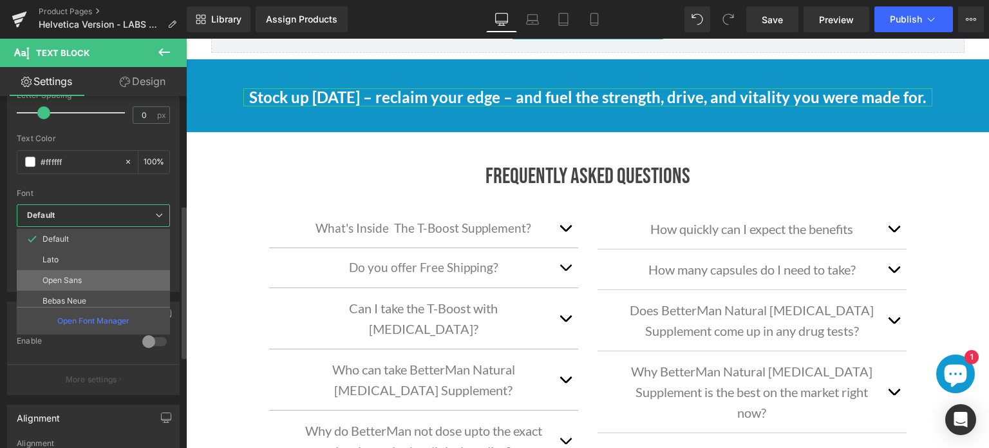
scroll to position [232, 0]
click at [67, 280] on li "Helvetica" at bounding box center [96, 275] width 159 height 21
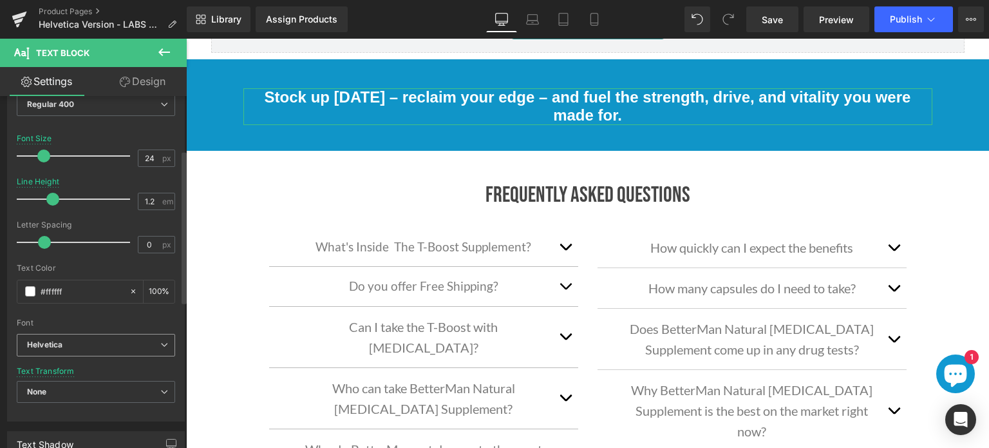
scroll to position [119, 0]
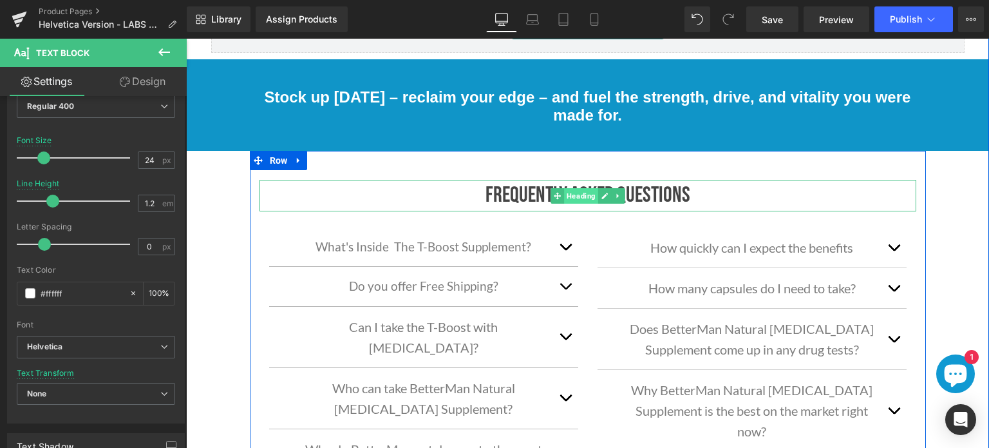
click at [569, 191] on span "Heading" at bounding box center [581, 195] width 34 height 15
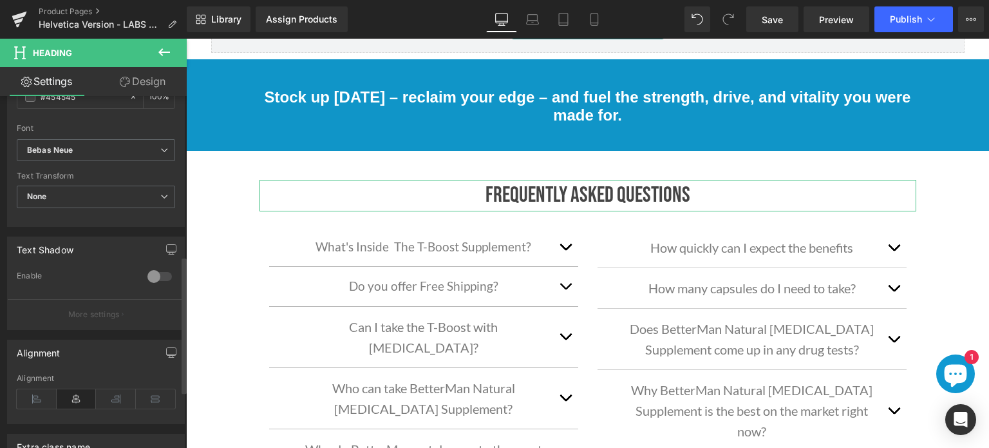
scroll to position [410, 0]
click at [78, 158] on span "Bebas Neue" at bounding box center [96, 155] width 158 height 23
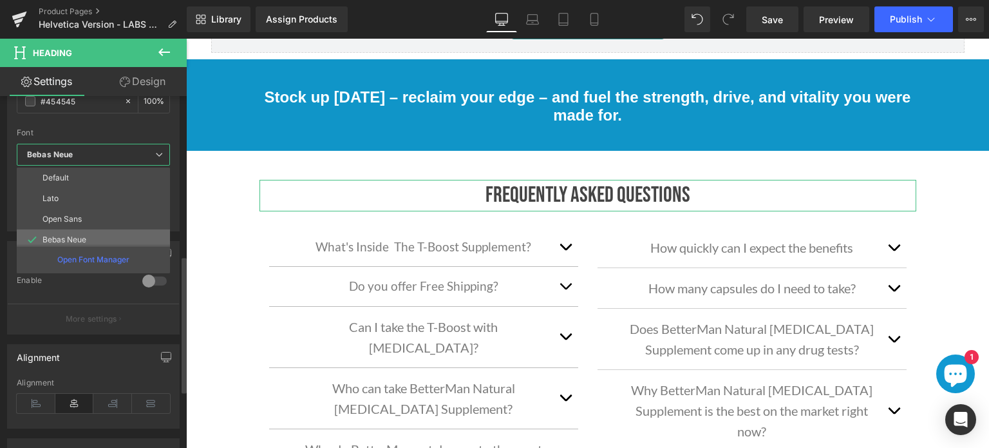
scroll to position [232, 0]
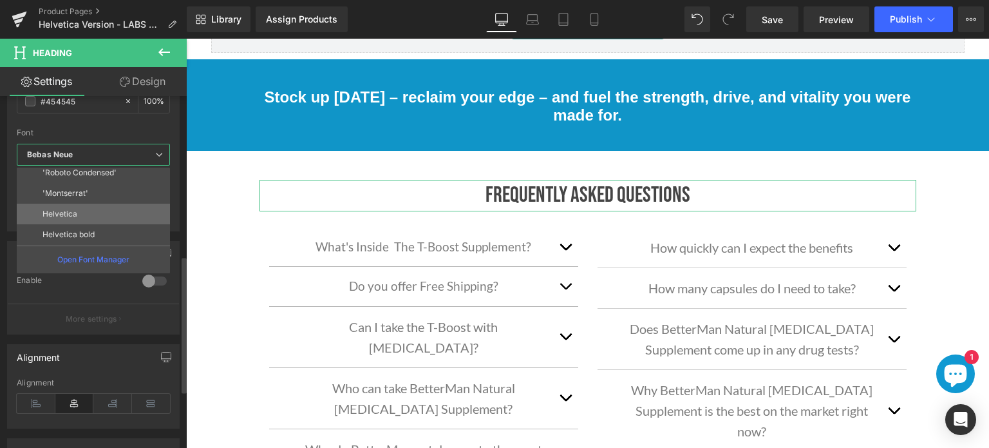
click at [57, 213] on p "Helvetica" at bounding box center [60, 213] width 35 height 9
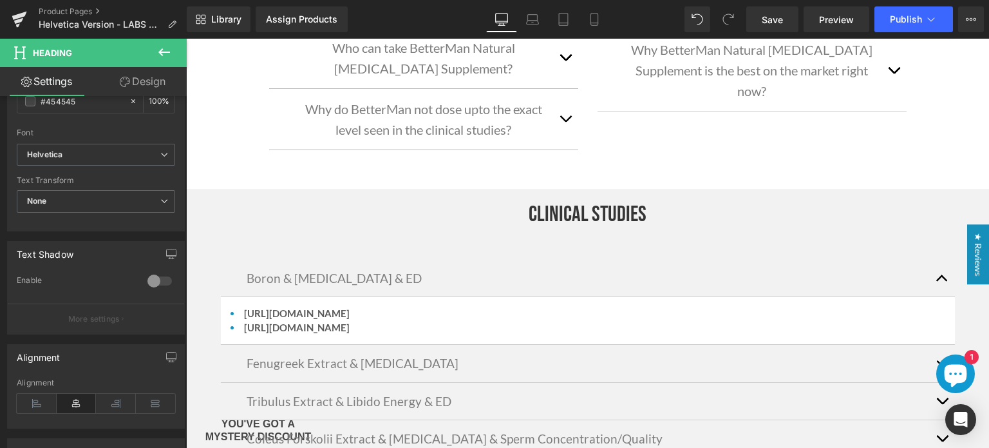
scroll to position [2644, 0]
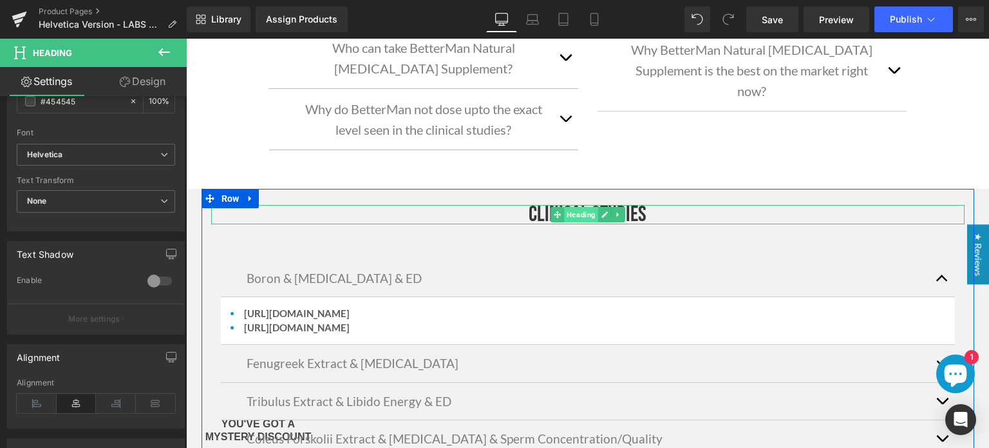
click at [577, 207] on span "Heading" at bounding box center [581, 214] width 34 height 15
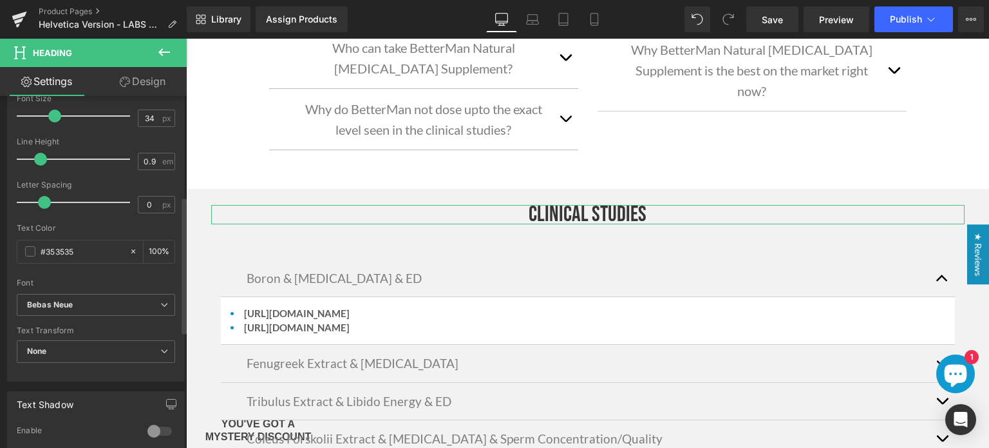
scroll to position [253, 0]
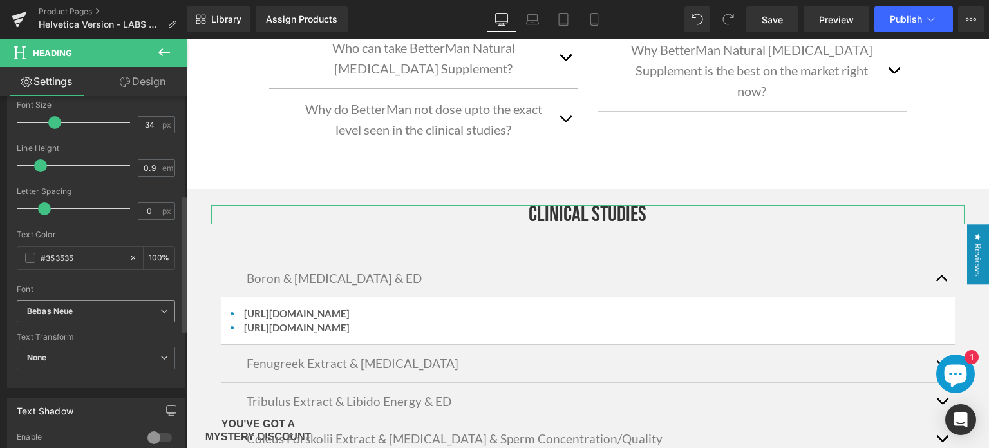
click at [67, 309] on icon "Bebas Neue" at bounding box center [50, 311] width 46 height 11
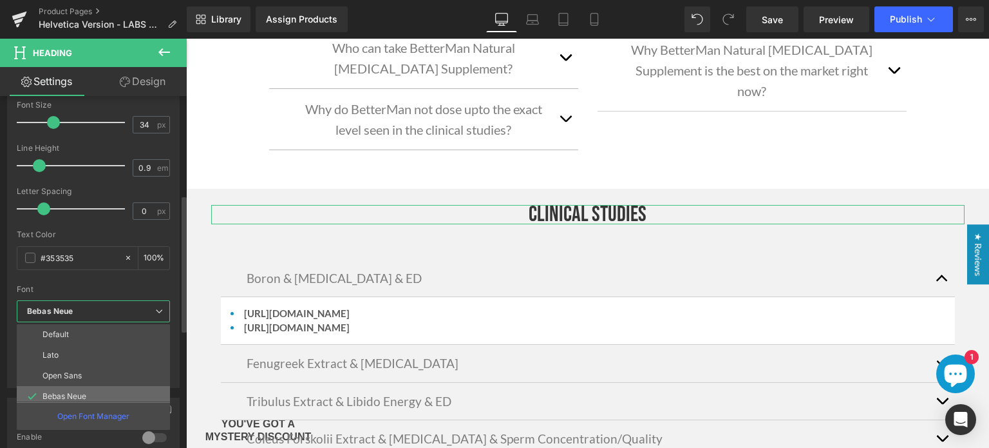
scroll to position [232, 0]
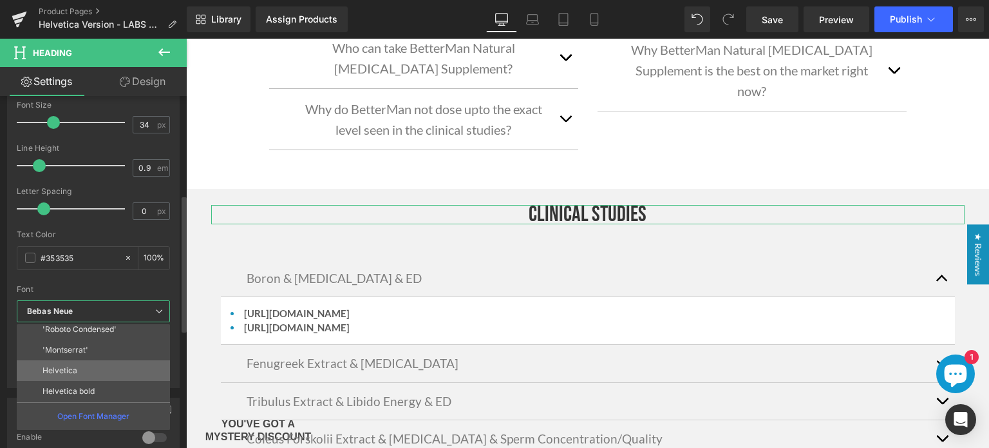
click at [55, 363] on li "Helvetica" at bounding box center [96, 370] width 159 height 21
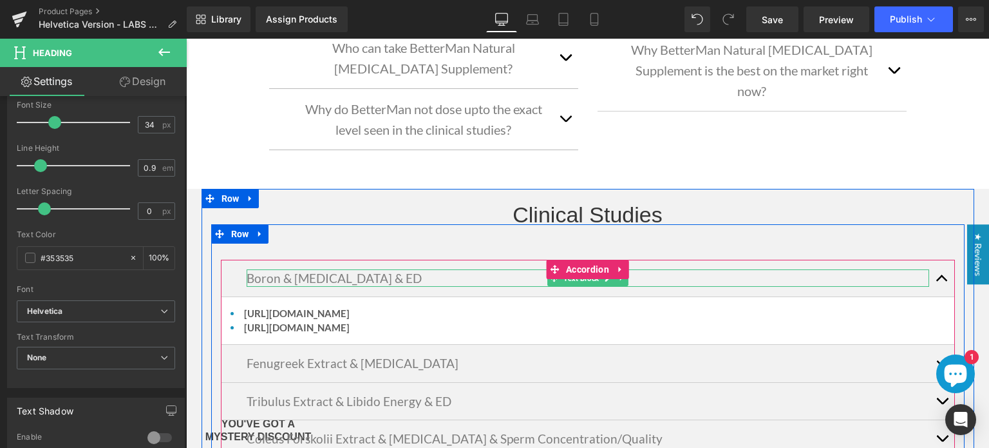
click at [345, 269] on p "Boron & [MEDICAL_DATA] & ED" at bounding box center [588, 277] width 683 height 17
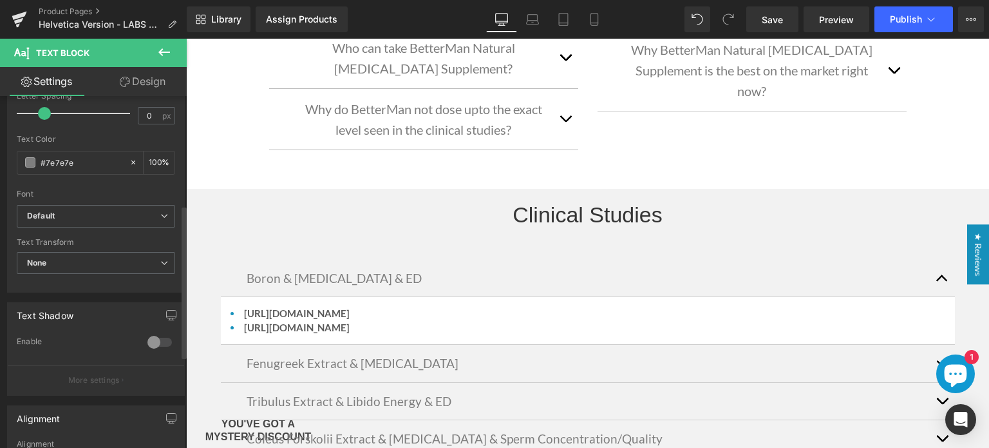
scroll to position [253, 0]
click at [69, 217] on span "Default" at bounding box center [96, 213] width 158 height 23
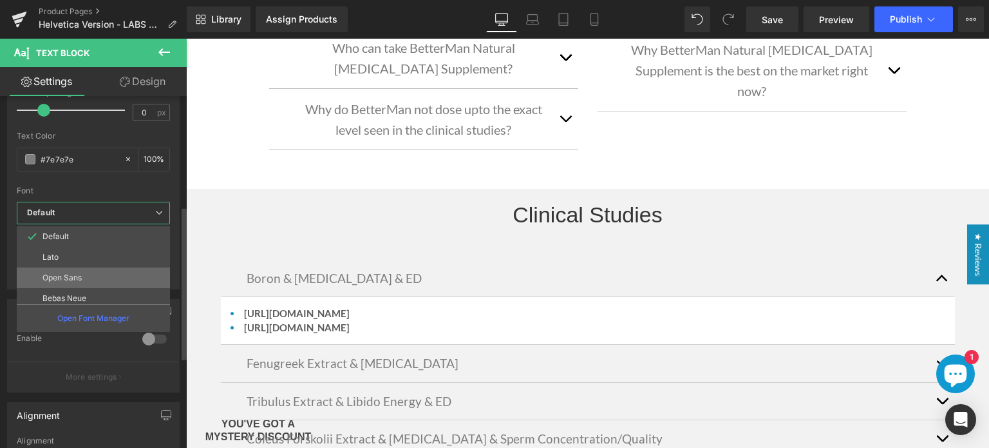
scroll to position [232, 0]
click at [59, 265] on li "Helvetica" at bounding box center [96, 272] width 159 height 21
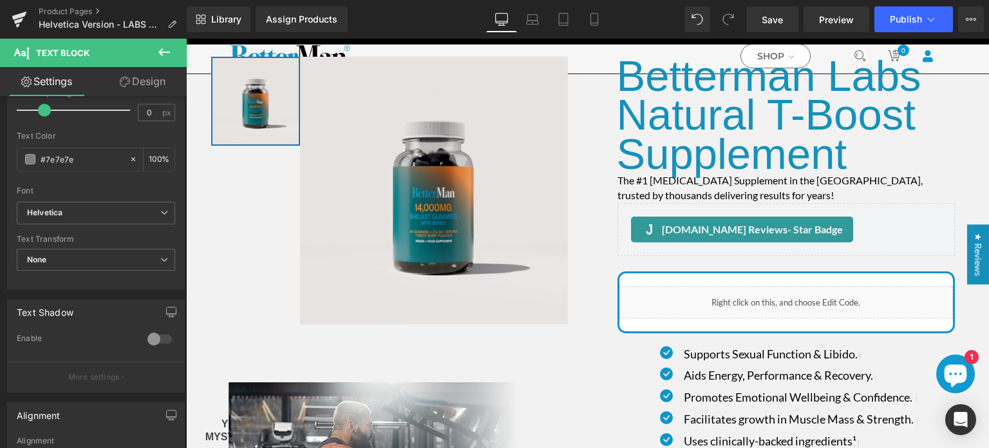
scroll to position [52, 0]
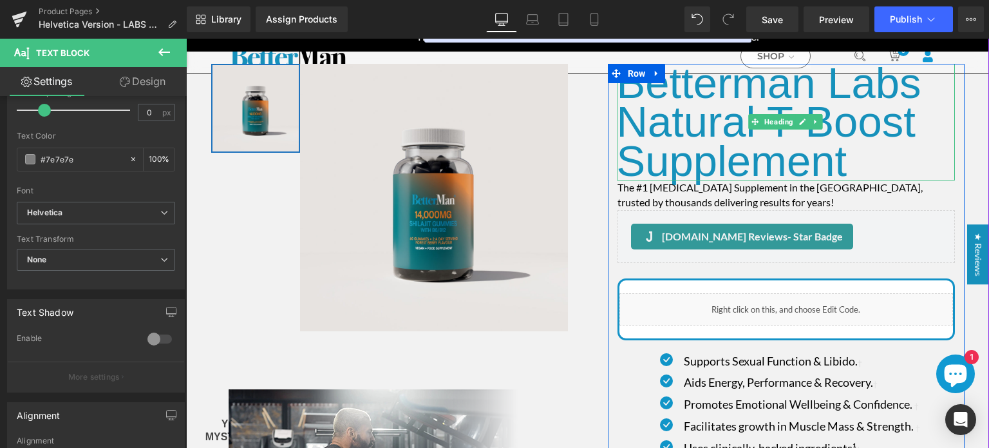
click at [678, 171] on font "Betterman Labs Natural T-boost Supplement" at bounding box center [769, 122] width 305 height 126
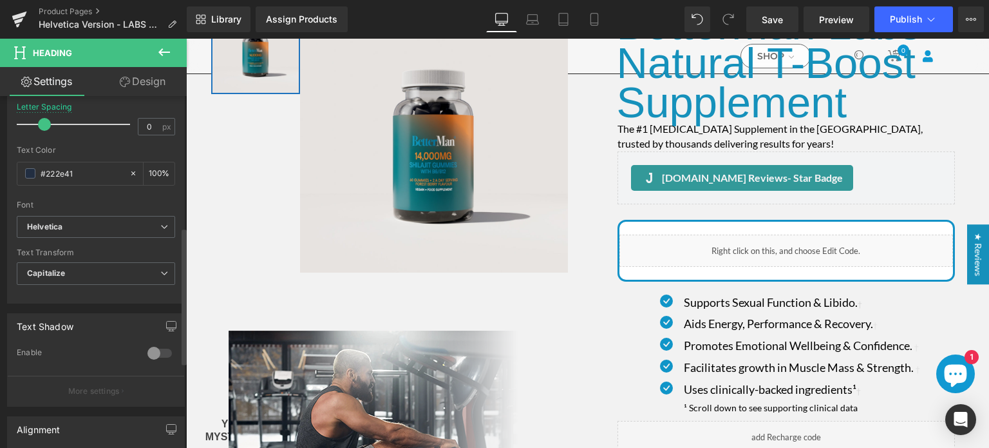
scroll to position [559, 0]
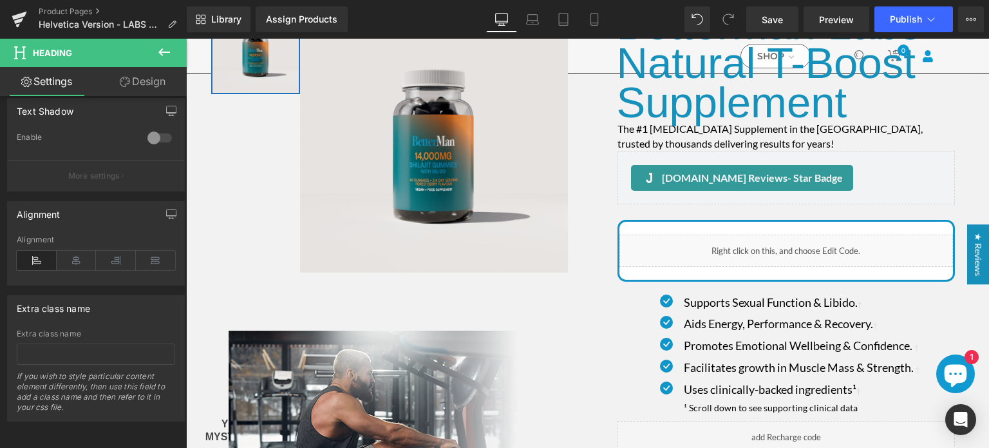
click at [143, 93] on link "Design" at bounding box center [142, 81] width 93 height 29
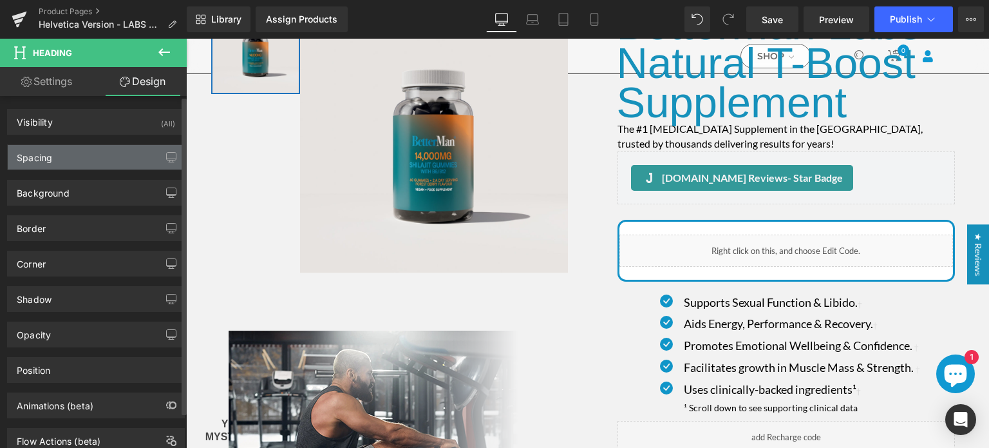
click at [77, 151] on div "Spacing" at bounding box center [96, 157] width 177 height 24
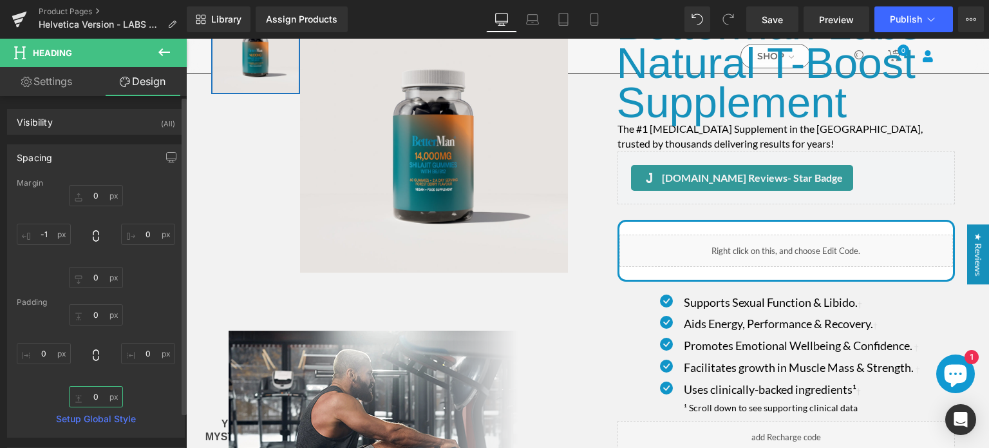
click at [90, 399] on input "0" at bounding box center [96, 396] width 54 height 21
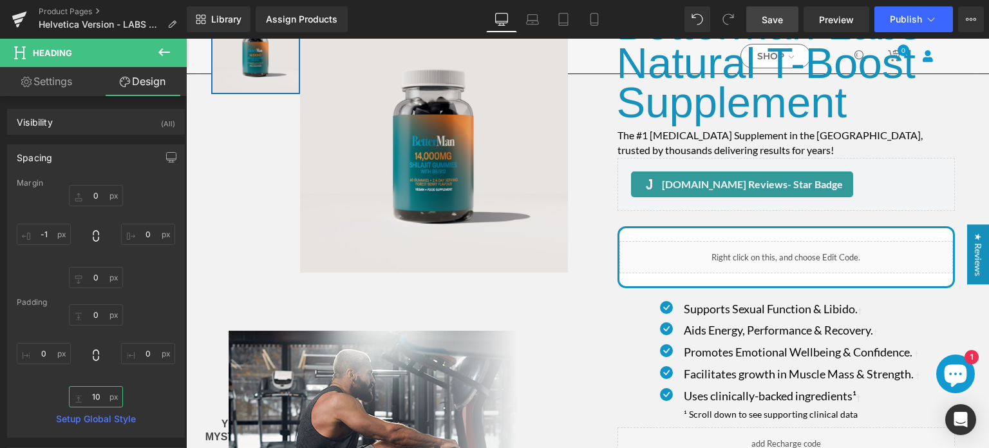
type input "10"
drag, startPoint x: 768, startPoint y: 24, endPoint x: 577, endPoint y: 162, distance: 235.4
click at [768, 24] on span "Save" at bounding box center [772, 20] width 21 height 14
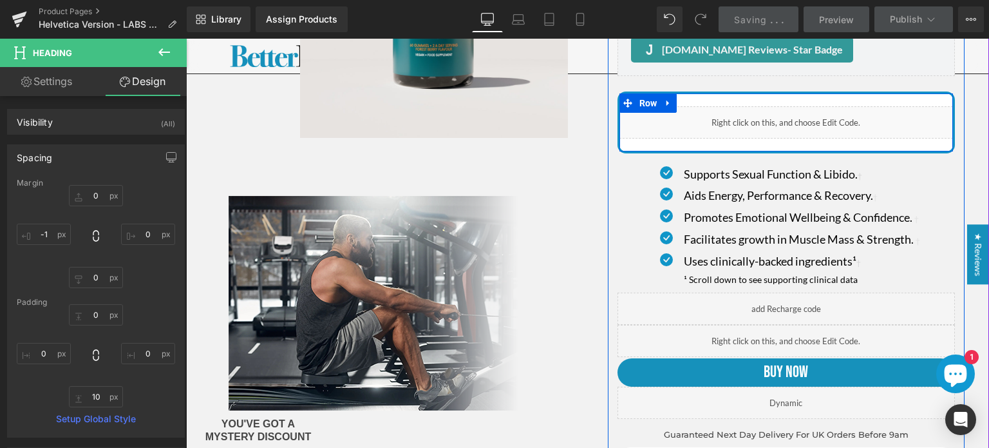
scroll to position [245, 0]
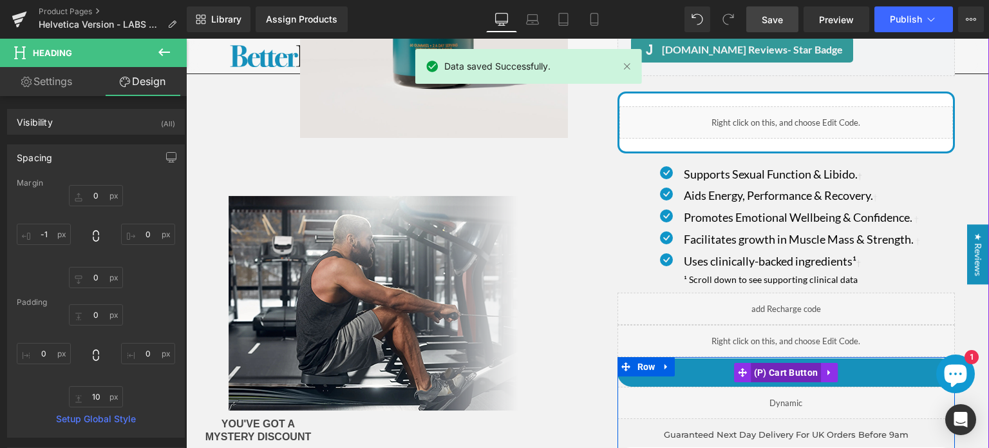
click at [780, 374] on span "(P) Cart Button" at bounding box center [786, 372] width 71 height 19
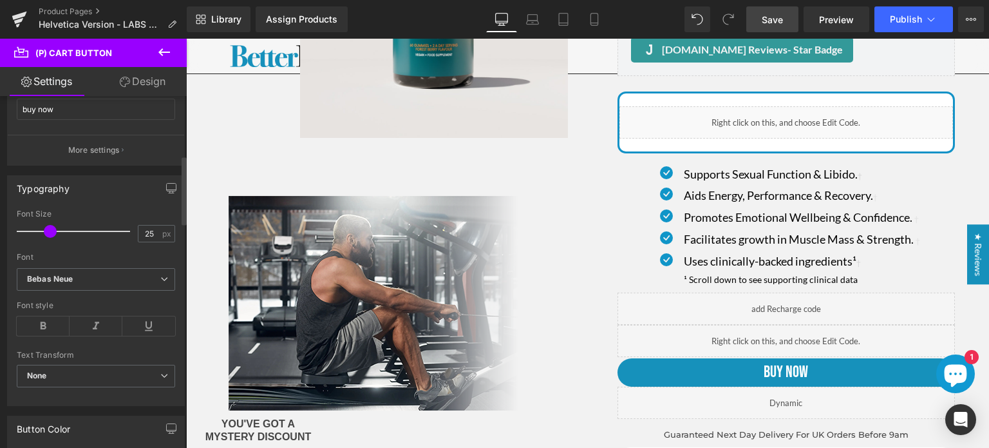
scroll to position [303, 0]
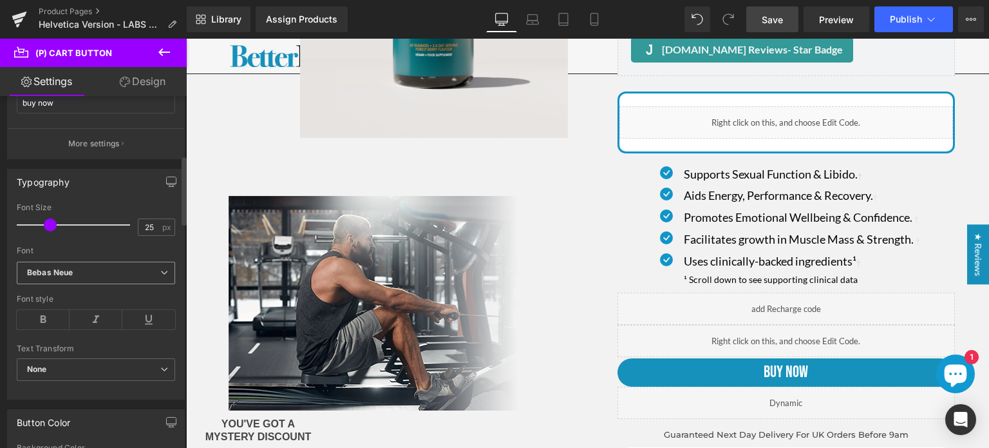
click at [75, 267] on b "Bebas Neue" at bounding box center [93, 272] width 133 height 11
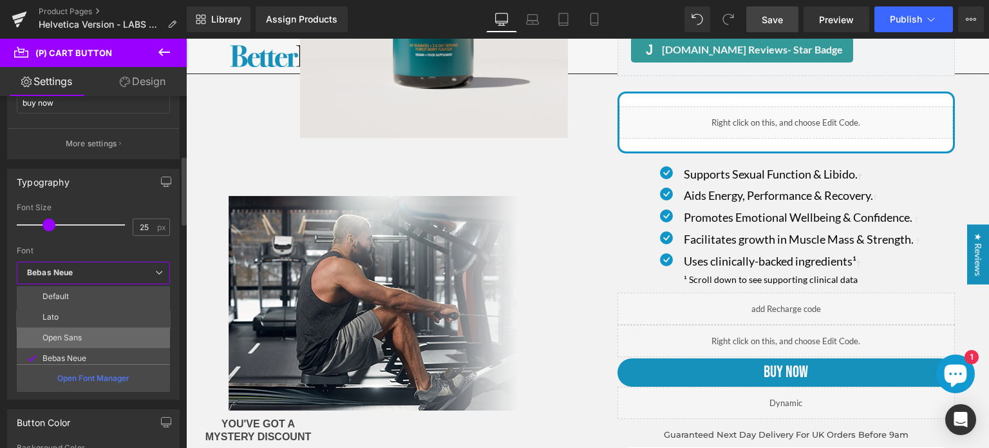
scroll to position [232, 0]
click at [80, 337] on li "Helvetica" at bounding box center [96, 332] width 159 height 21
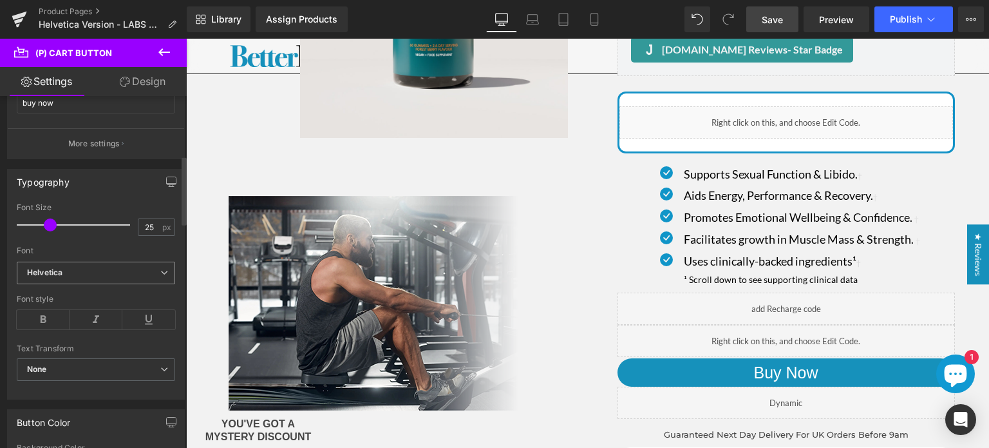
click at [80, 337] on div at bounding box center [96, 340] width 158 height 8
click at [776, 24] on span "Save" at bounding box center [772, 20] width 21 height 14
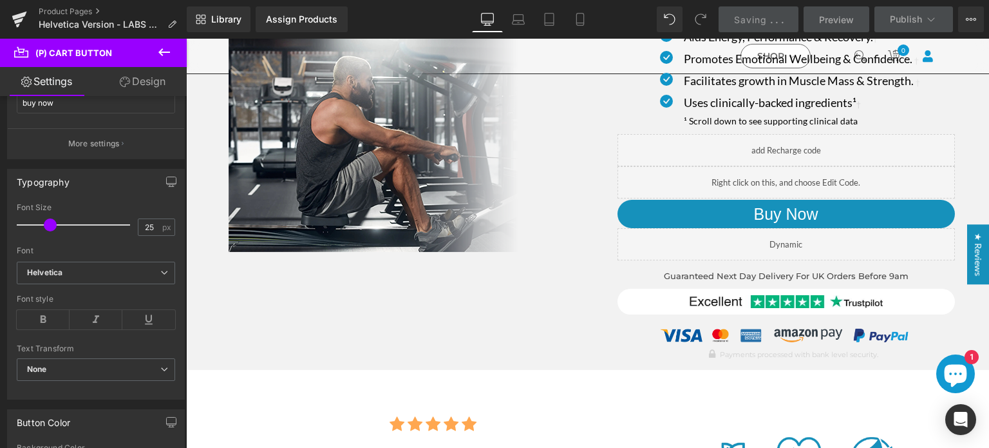
scroll to position [416, 0]
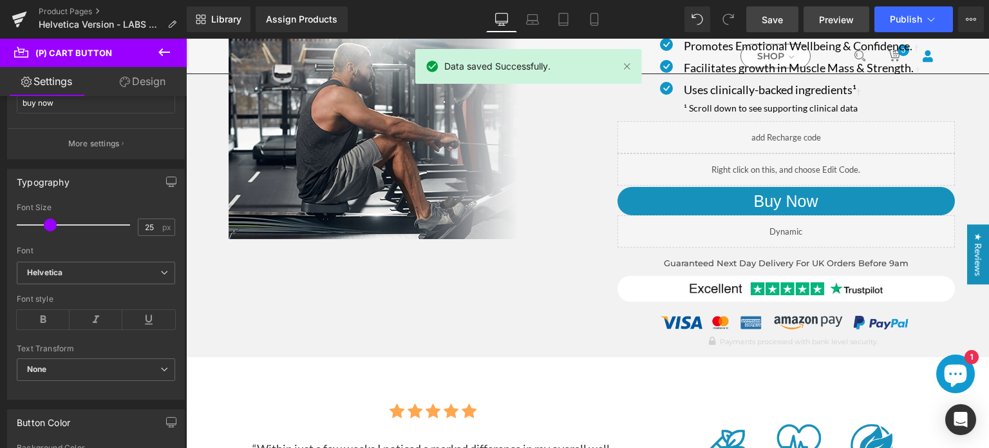
click at [832, 19] on span "Preview" at bounding box center [836, 20] width 35 height 14
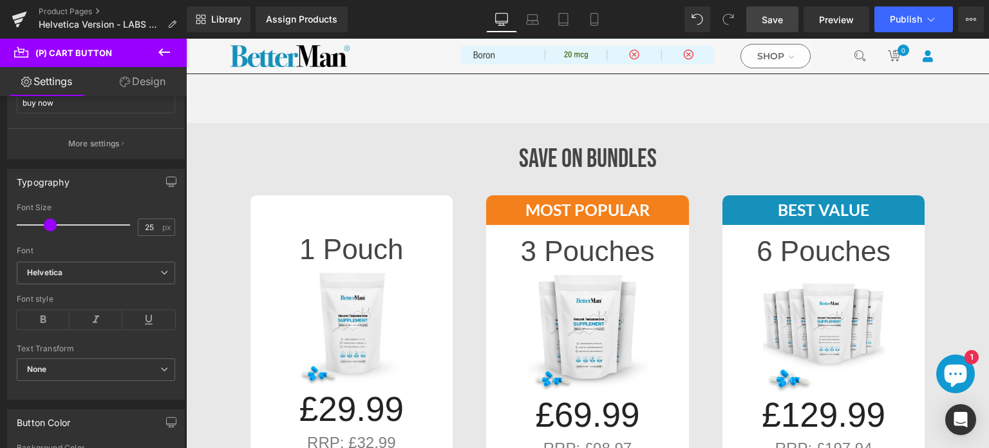
scroll to position [1301, 0]
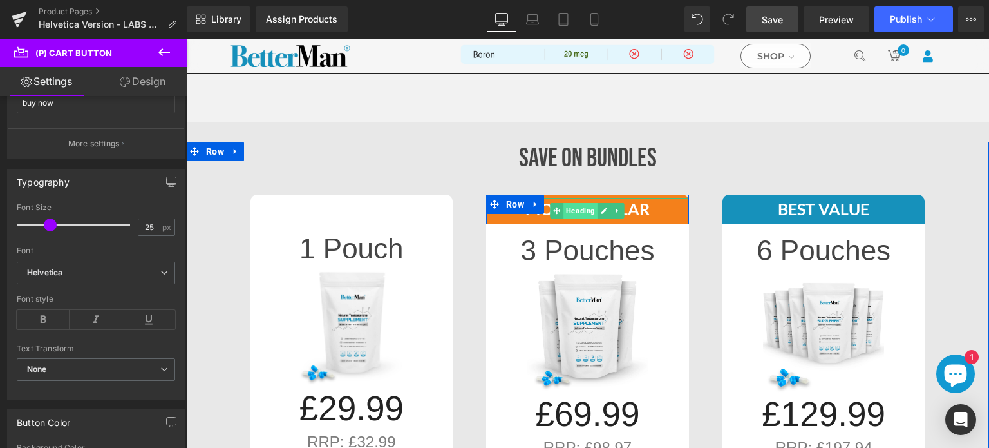
click at [573, 211] on span "Heading" at bounding box center [581, 210] width 34 height 15
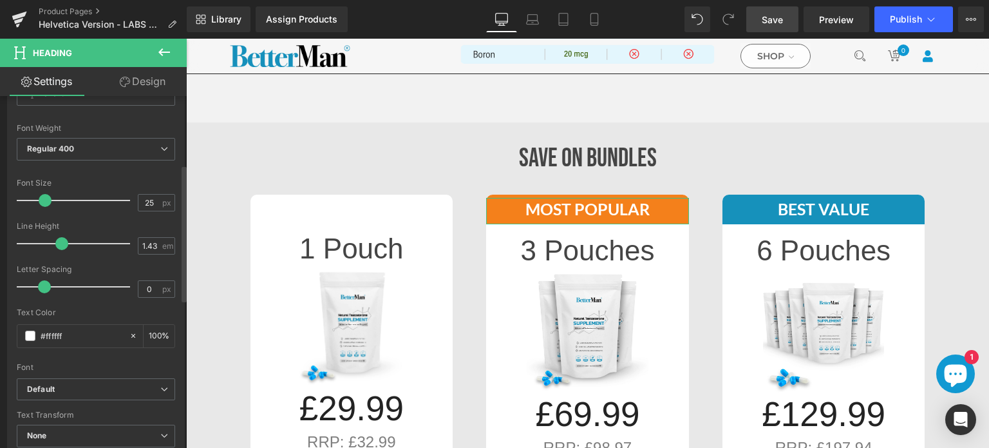
scroll to position [175, 0]
click at [51, 384] on icon "Default" at bounding box center [41, 389] width 28 height 11
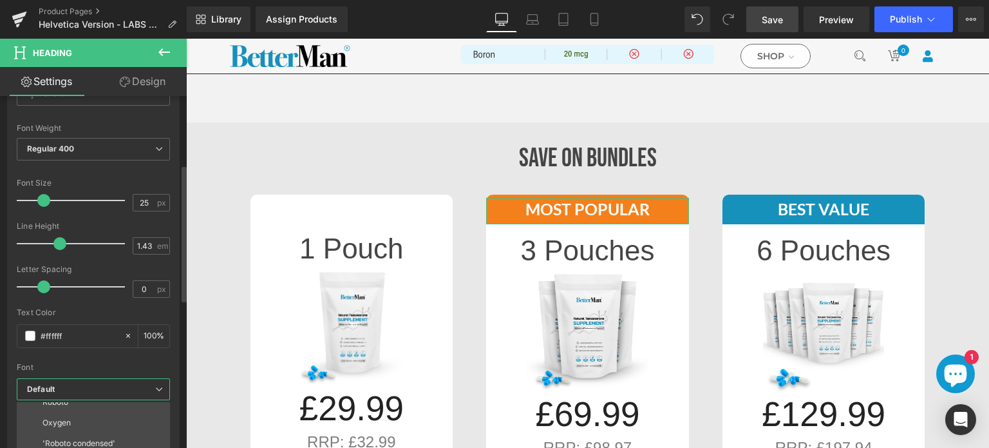
scroll to position [232, 0]
click at [81, 440] on li "Helvetica" at bounding box center [96, 448] width 159 height 21
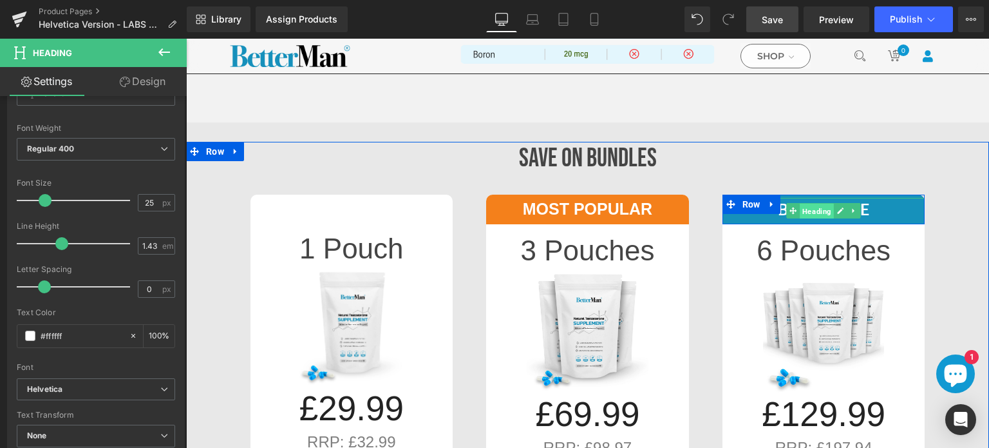
click at [803, 206] on span "Heading" at bounding box center [817, 211] width 34 height 15
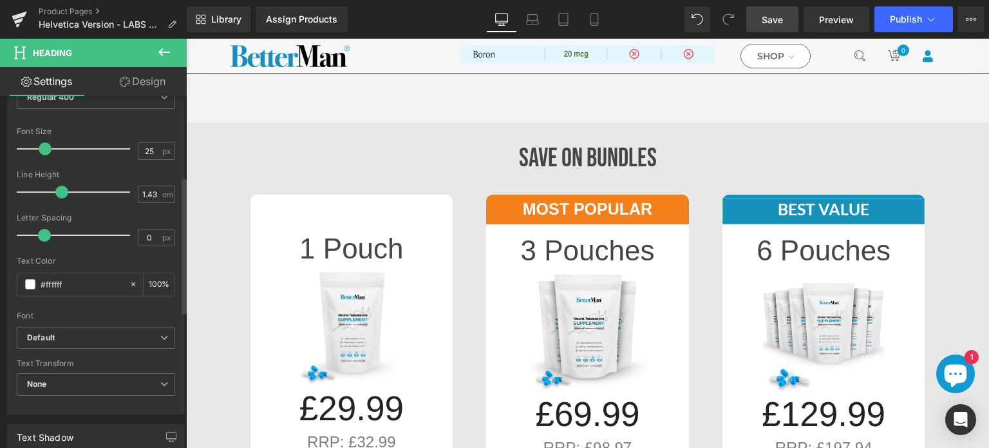
scroll to position [229, 0]
click at [78, 338] on b "Default" at bounding box center [93, 335] width 133 height 11
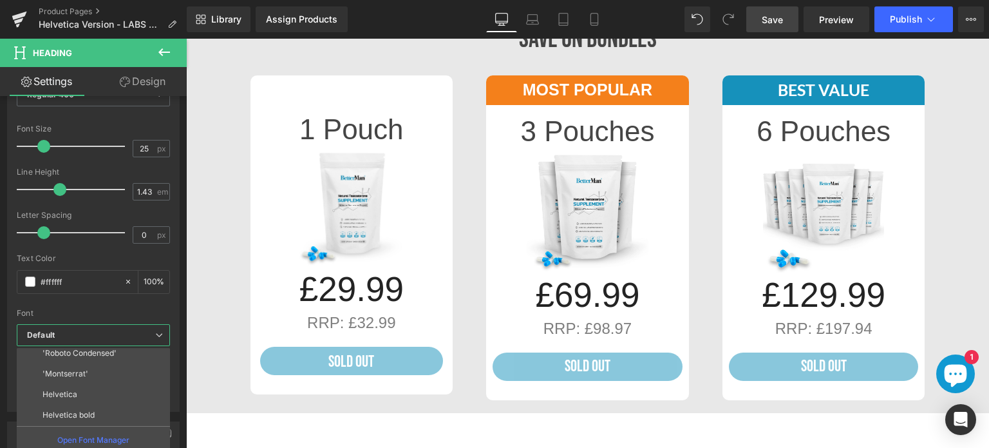
scroll to position [1451, 0]
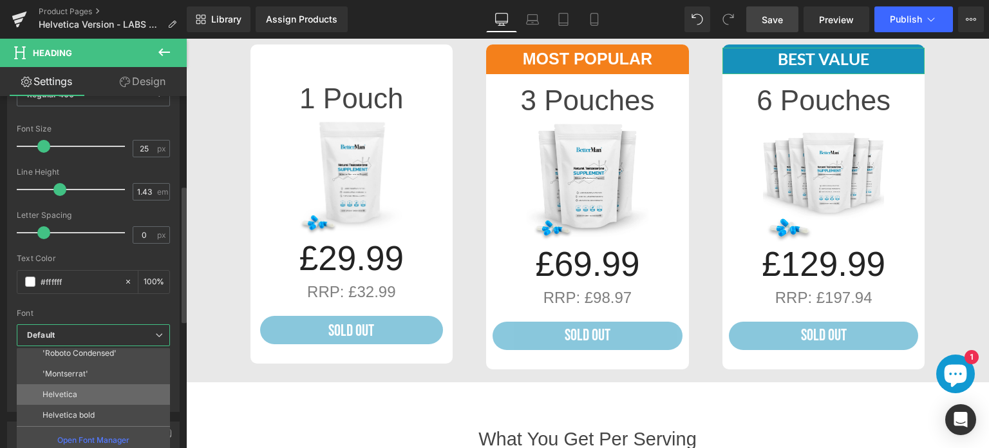
click at [55, 393] on p "Helvetica" at bounding box center [60, 394] width 35 height 9
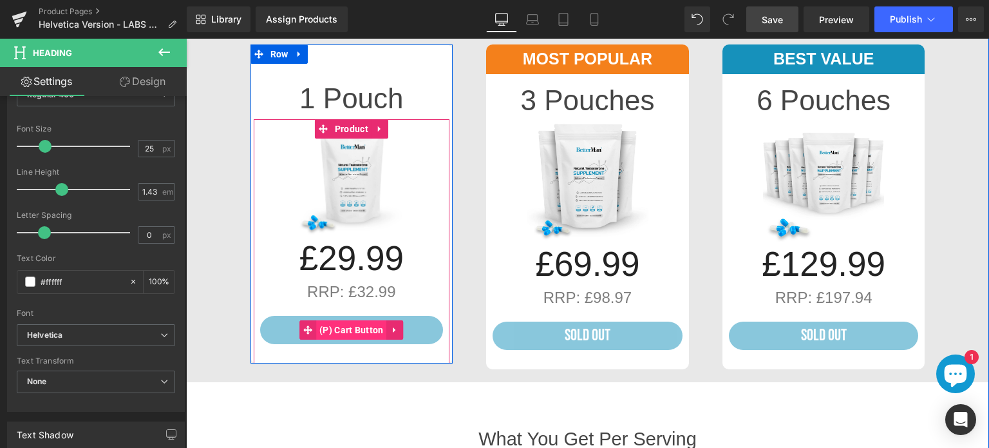
click at [350, 327] on span "(P) Cart Button" at bounding box center [351, 329] width 71 height 19
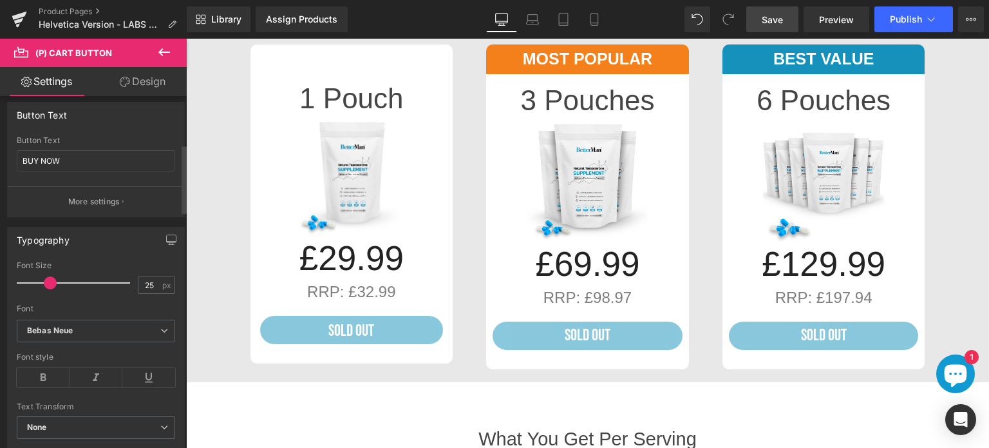
scroll to position [245, 0]
click at [93, 320] on span "Bebas Neue" at bounding box center [96, 331] width 158 height 23
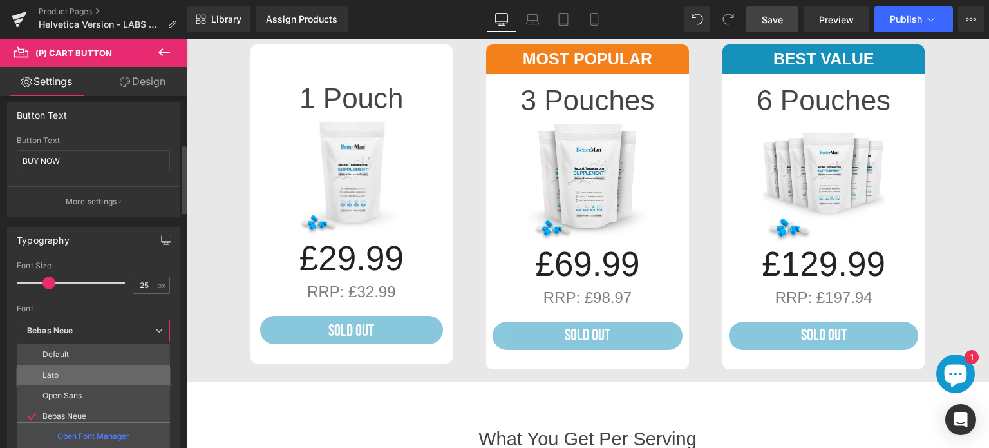
scroll to position [232, 0]
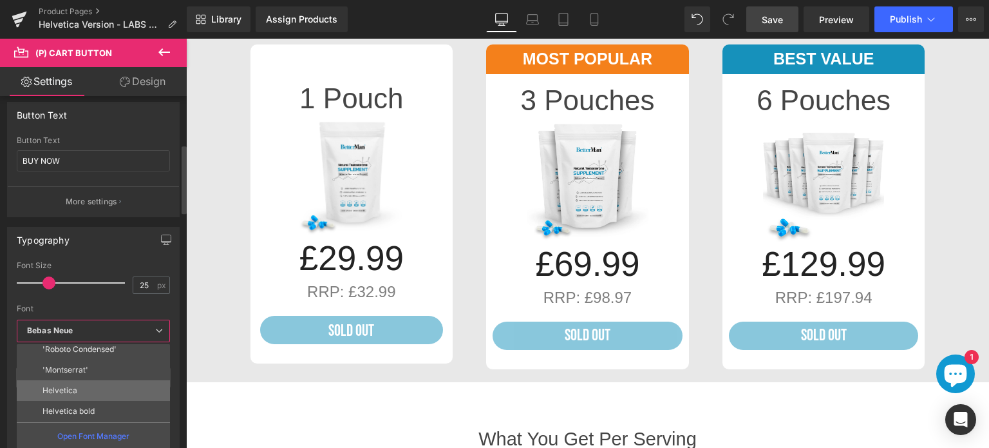
click at [70, 380] on li "Helvetica" at bounding box center [96, 390] width 159 height 21
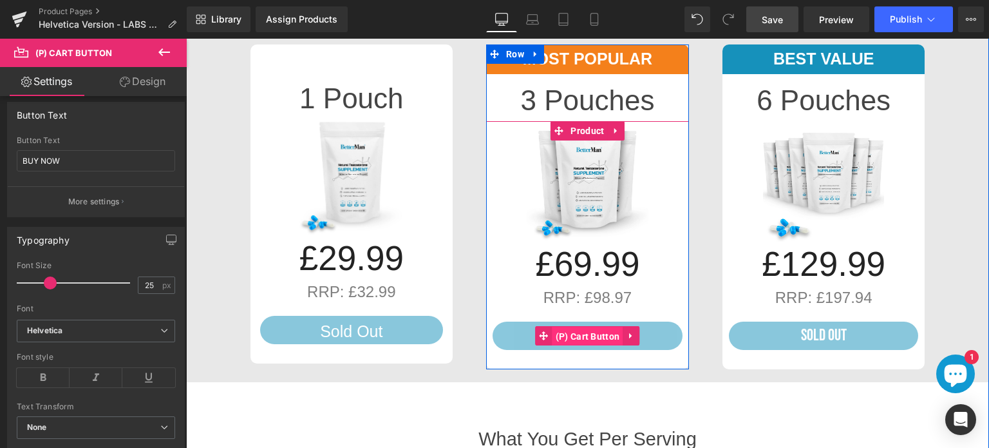
click at [587, 334] on span "(P) Cart Button" at bounding box center [588, 336] width 71 height 19
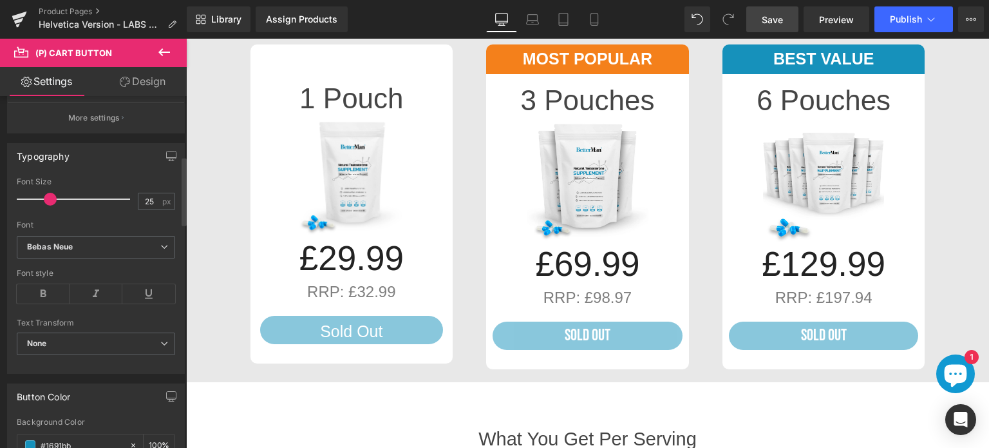
scroll to position [365, 0]
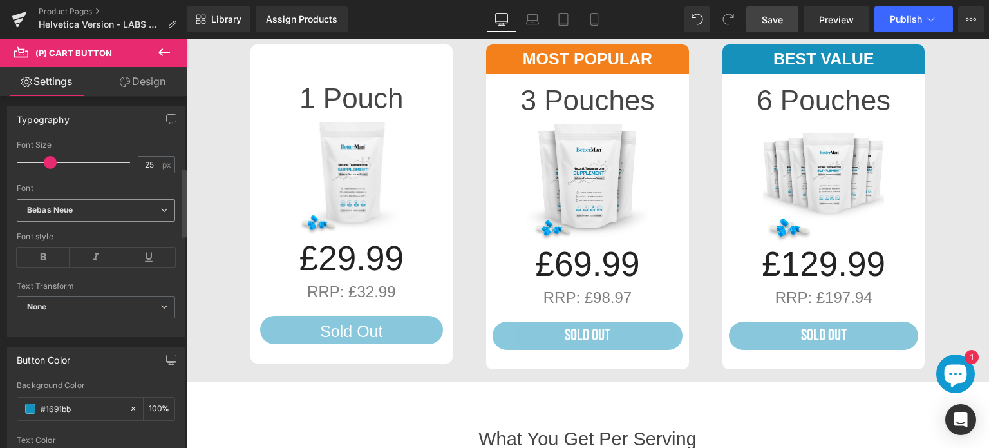
click at [158, 216] on span "Bebas Neue" at bounding box center [96, 210] width 158 height 23
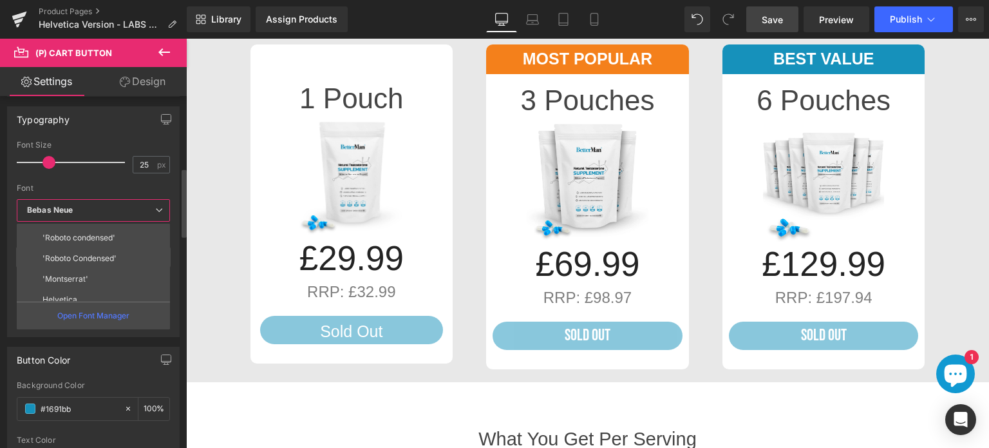
scroll to position [232, 0]
click at [78, 267] on li "Helvetica" at bounding box center [96, 270] width 159 height 21
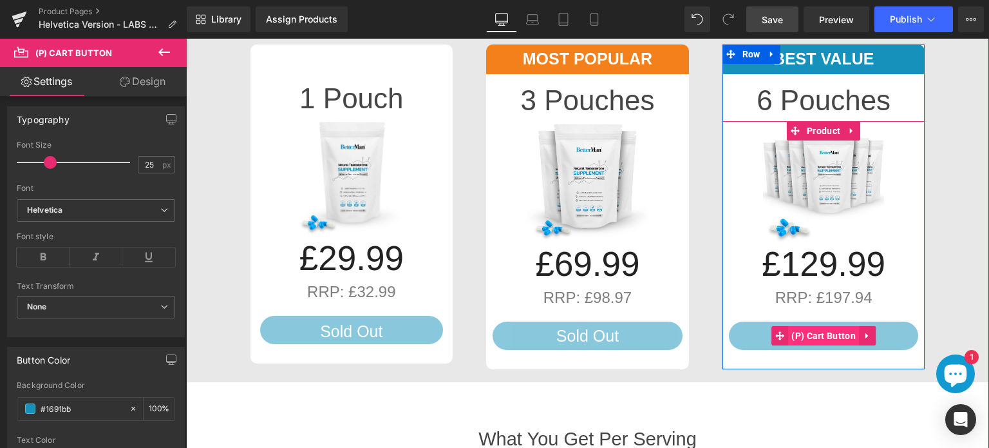
click at [816, 335] on span "(P) Cart Button" at bounding box center [823, 335] width 71 height 19
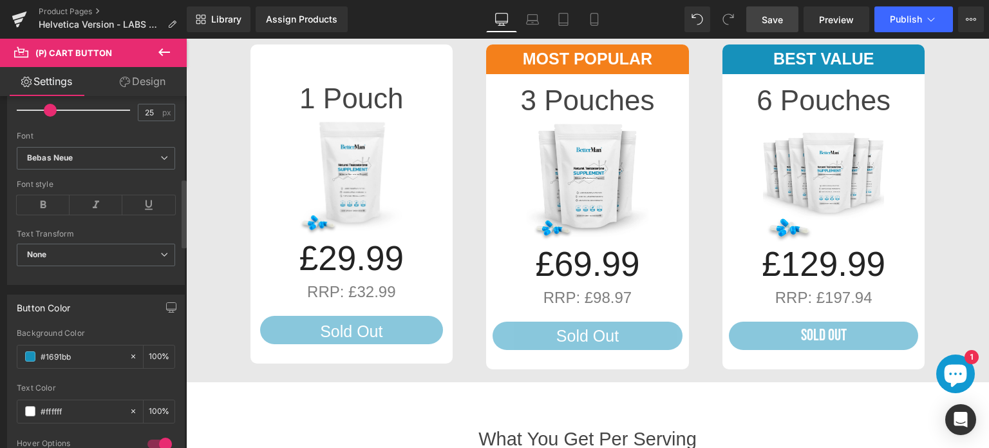
scroll to position [417, 0]
click at [103, 162] on b "Bebas Neue" at bounding box center [93, 158] width 133 height 11
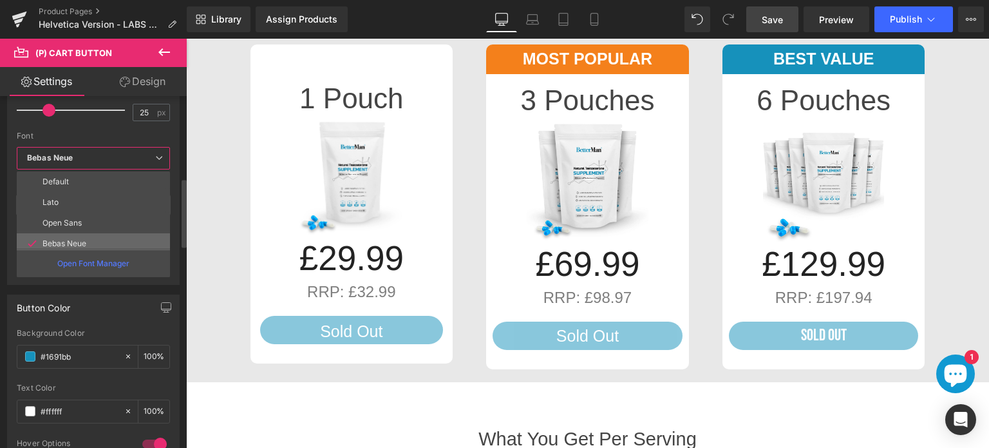
scroll to position [61, 0]
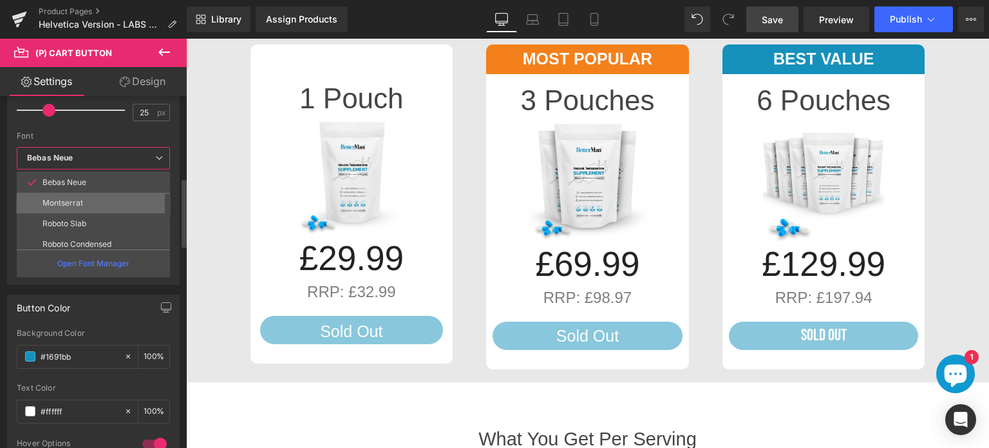
click at [70, 202] on p "Montserrat" at bounding box center [63, 202] width 41 height 9
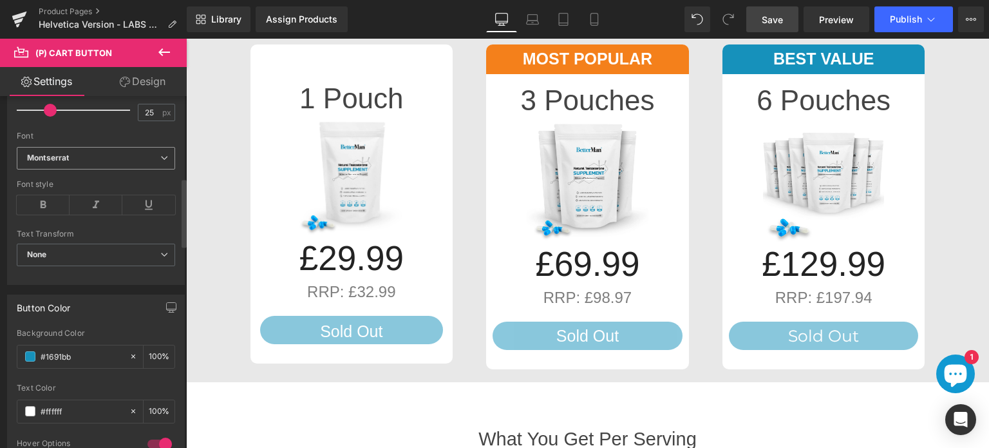
click at [98, 153] on b "Montserrat" at bounding box center [93, 158] width 133 height 11
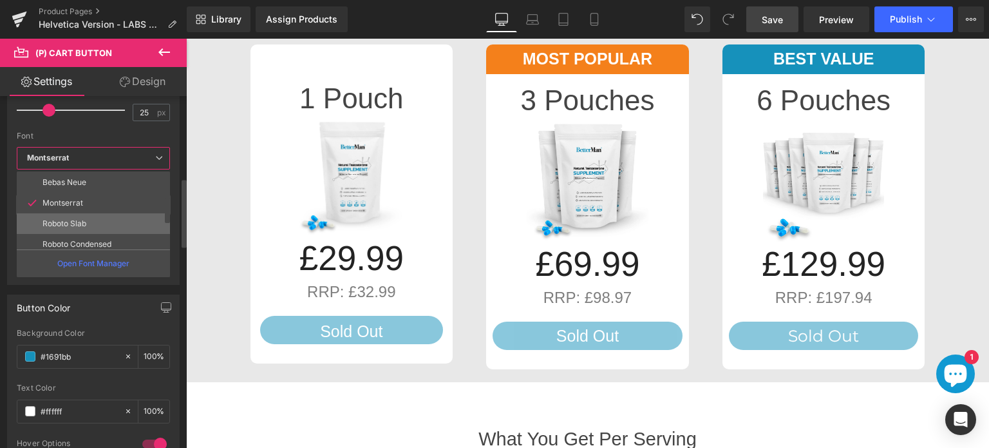
scroll to position [232, 0]
click at [81, 215] on li "Helvetica" at bounding box center [96, 217] width 159 height 21
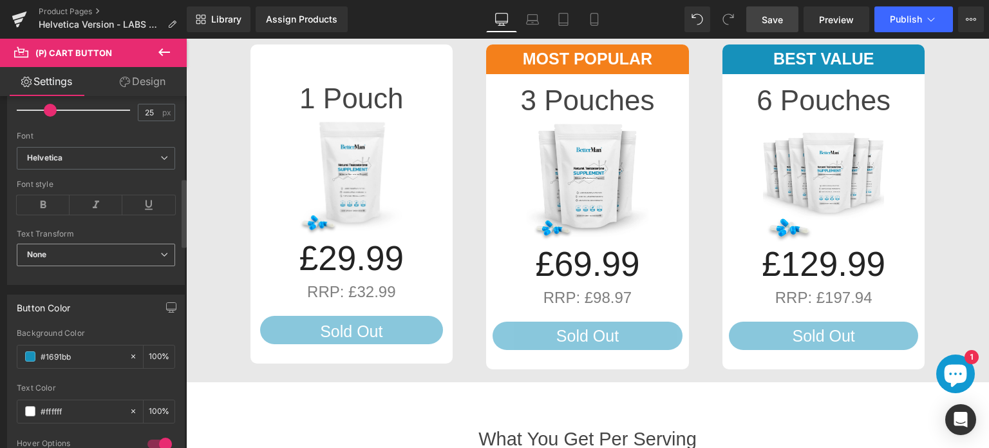
click at [98, 250] on span "None" at bounding box center [96, 254] width 158 height 23
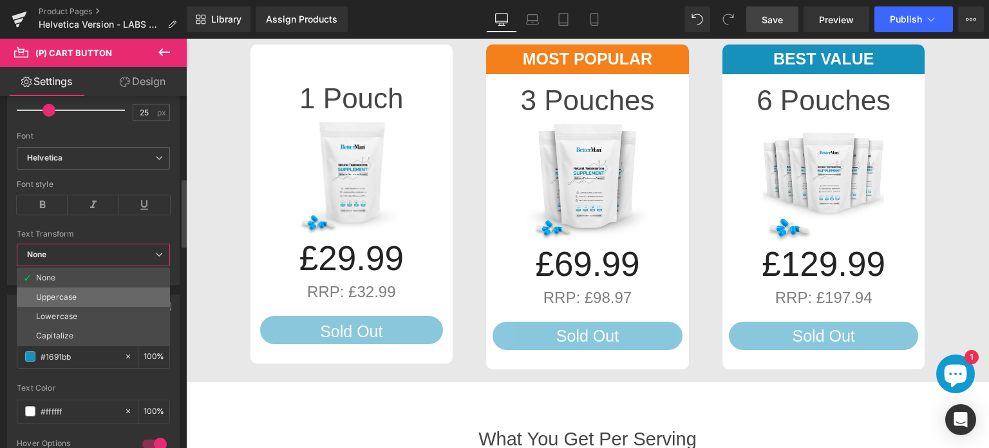
click at [76, 293] on div "Uppercase" at bounding box center [56, 296] width 41 height 9
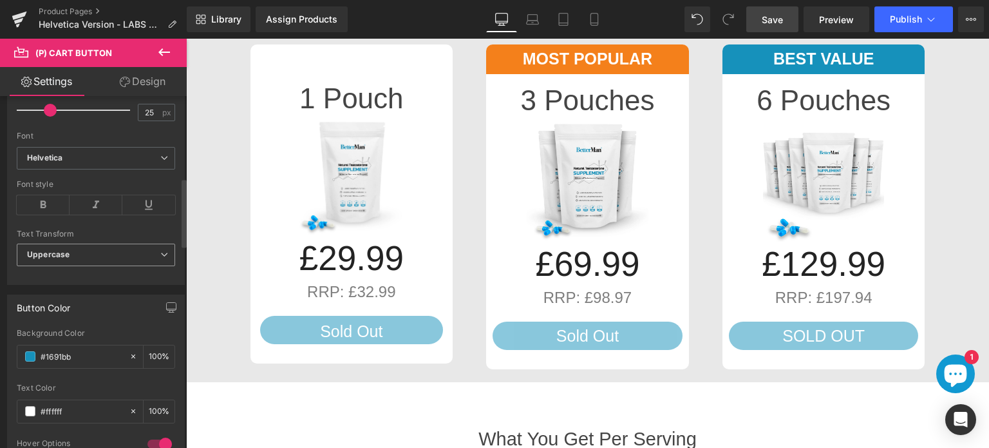
click at [92, 253] on span "Uppercase" at bounding box center [96, 254] width 158 height 23
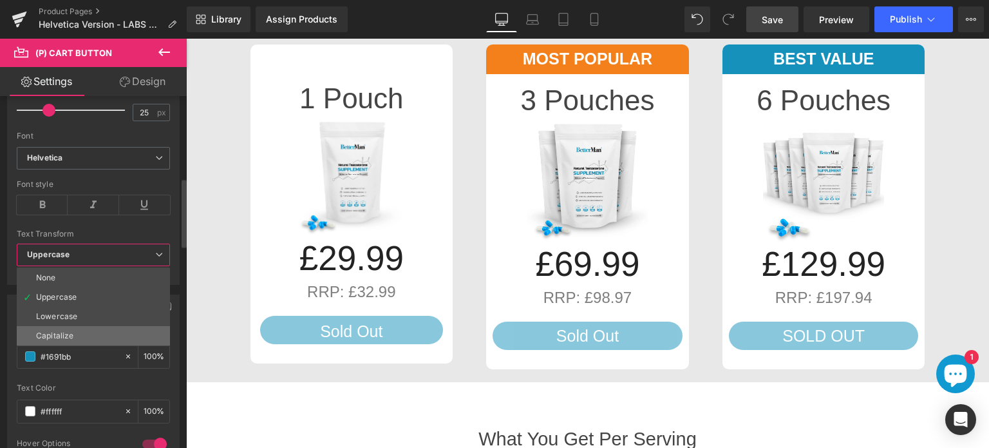
click at [64, 331] on div "Capitalize" at bounding box center [54, 335] width 37 height 9
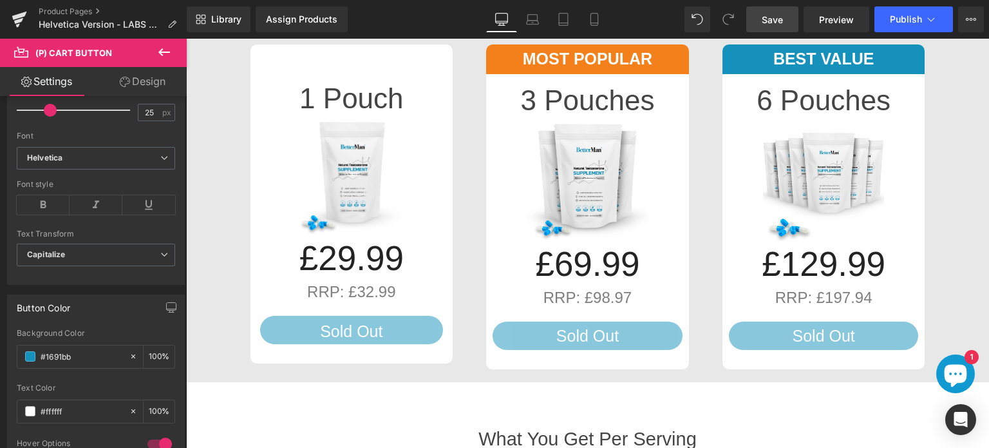
click at [783, 21] on span "Save" at bounding box center [772, 20] width 21 height 14
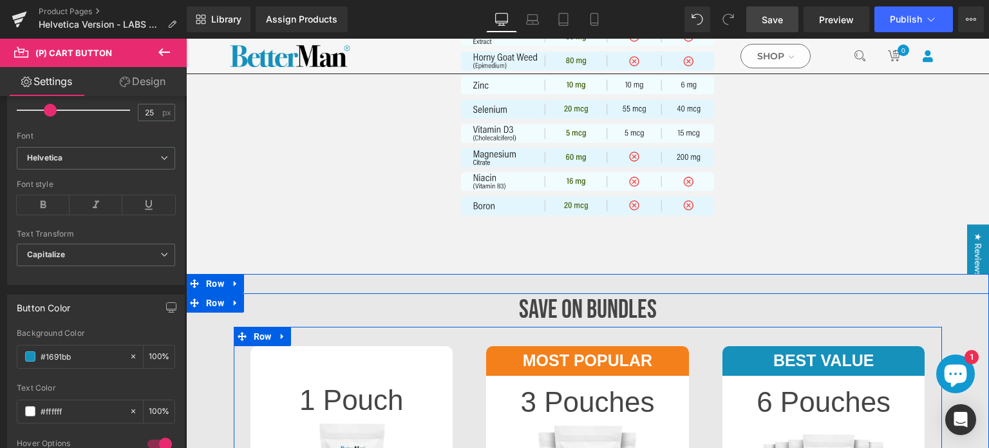
scroll to position [1139, 0]
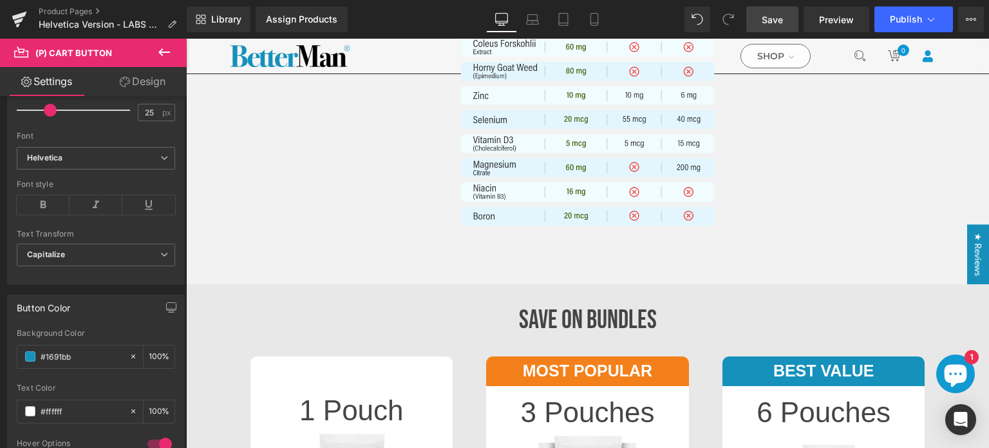
click at [560, 318] on div "SAVE ON BUNDLES Heading" at bounding box center [587, 319] width 803 height 33
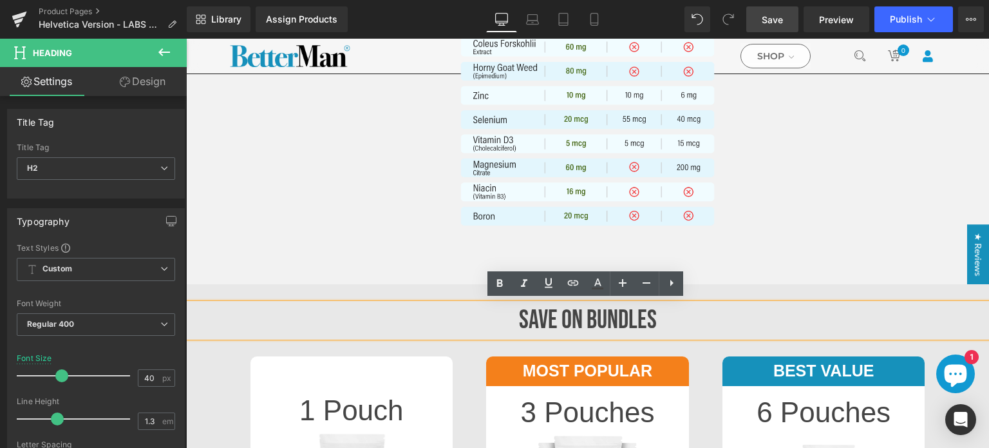
click at [572, 320] on h2 "SAVE ON BUNDLES" at bounding box center [587, 319] width 803 height 33
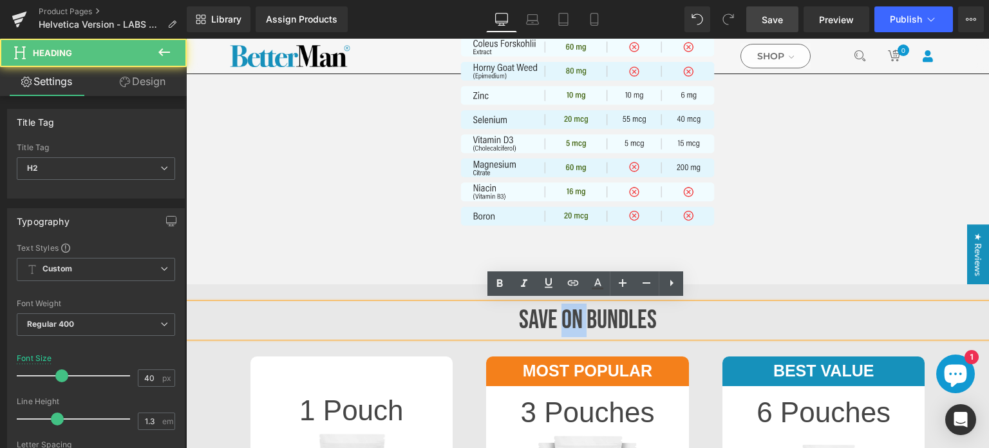
click at [572, 320] on h2 "SAVE ON BUNDLES" at bounding box center [587, 319] width 803 height 33
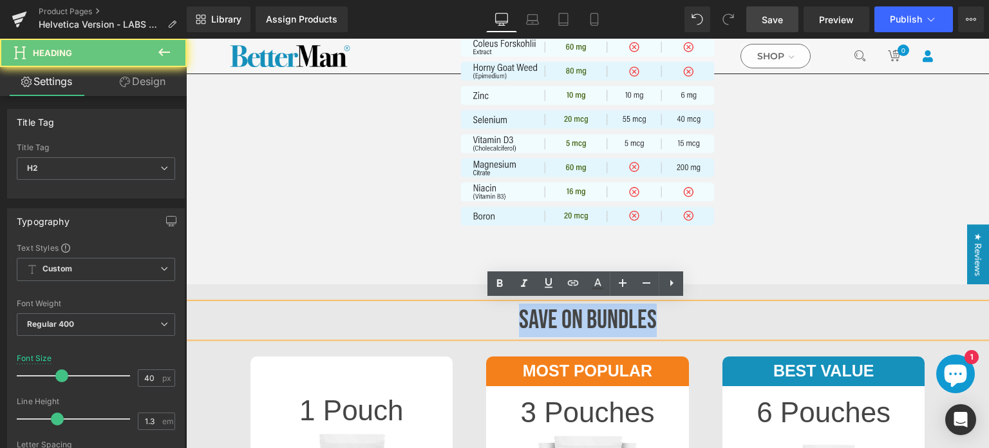
click at [572, 320] on h2 "SAVE ON BUNDLES" at bounding box center [587, 319] width 803 height 33
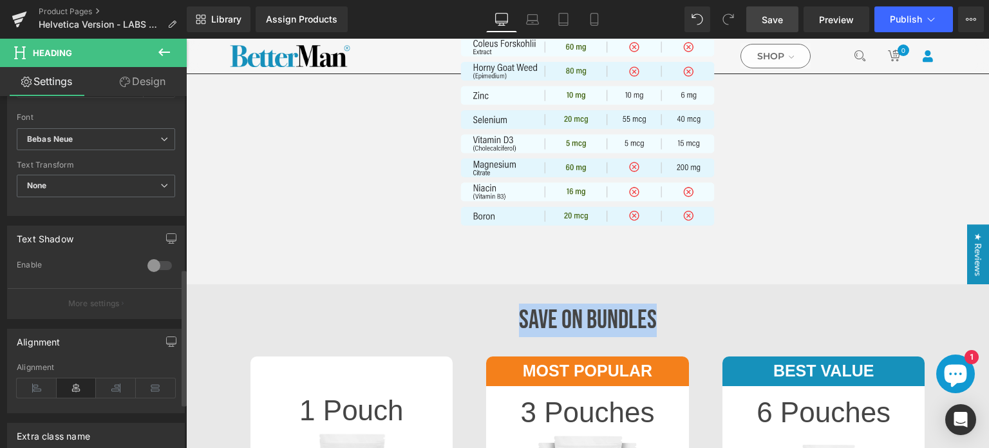
scroll to position [389, 0]
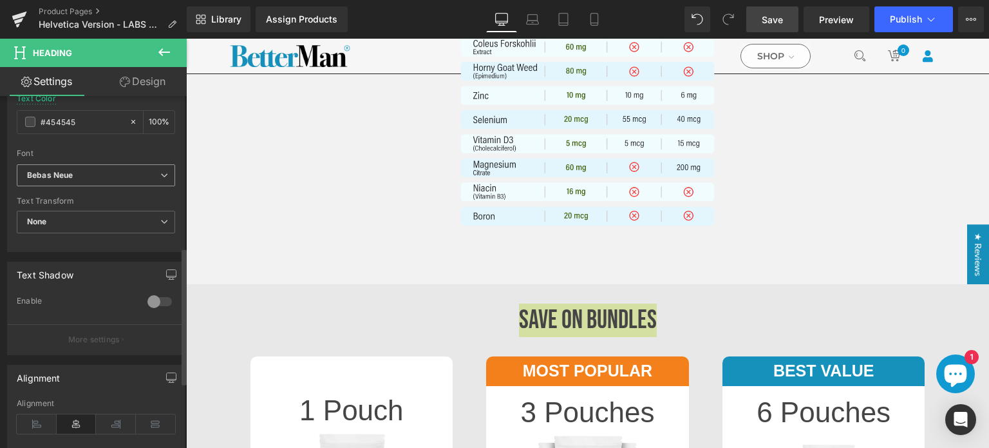
click at [111, 178] on b "Bebas Neue" at bounding box center [93, 175] width 133 height 11
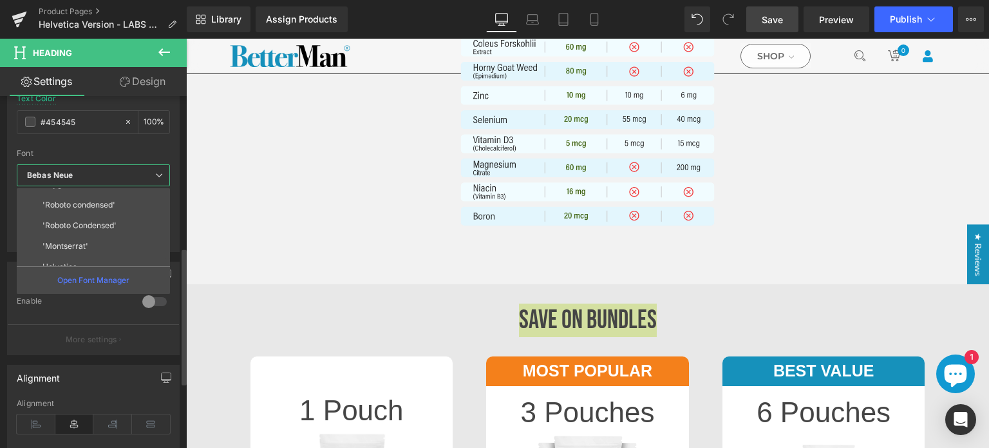
scroll to position [232, 0]
click at [88, 236] on li "Helvetica" at bounding box center [96, 234] width 159 height 21
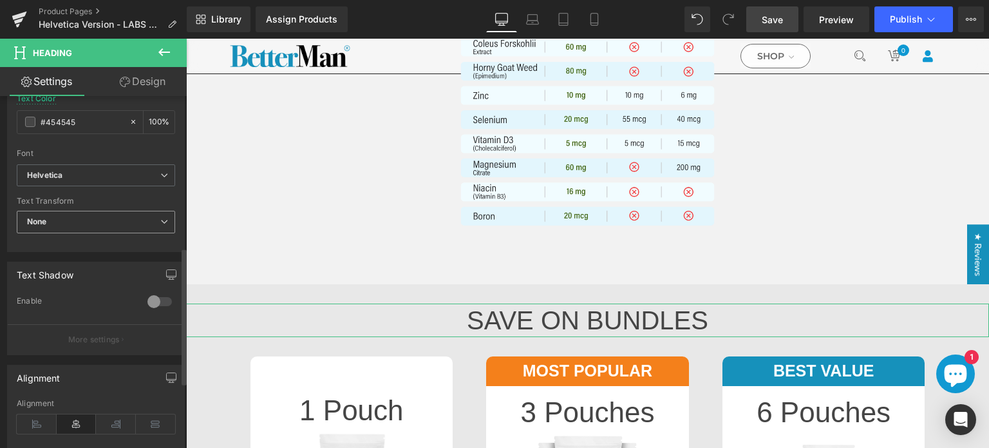
click at [144, 224] on span "None" at bounding box center [96, 222] width 158 height 23
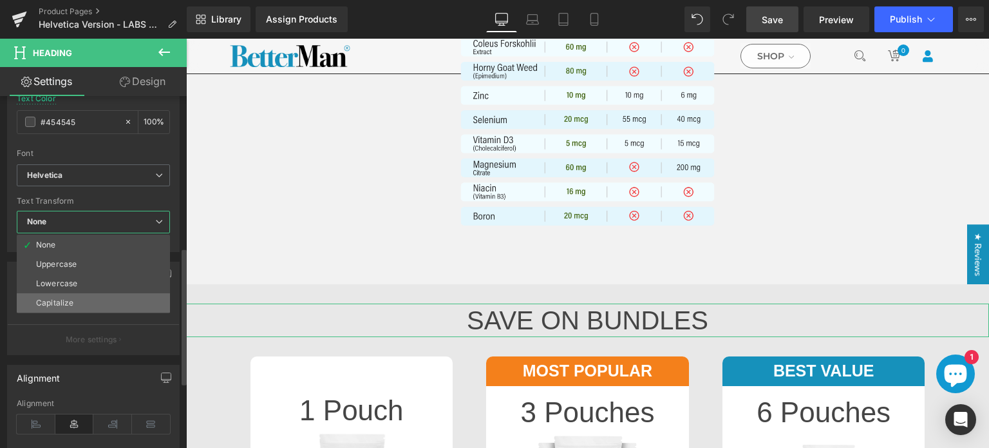
click at [120, 301] on li "Capitalize" at bounding box center [93, 302] width 153 height 19
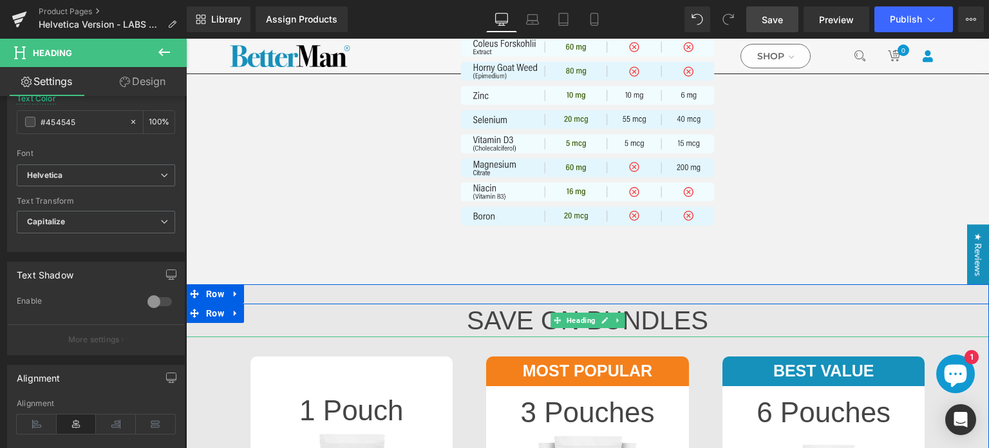
click at [540, 314] on h2 "SAVE ON BUNDLES" at bounding box center [587, 319] width 803 height 33
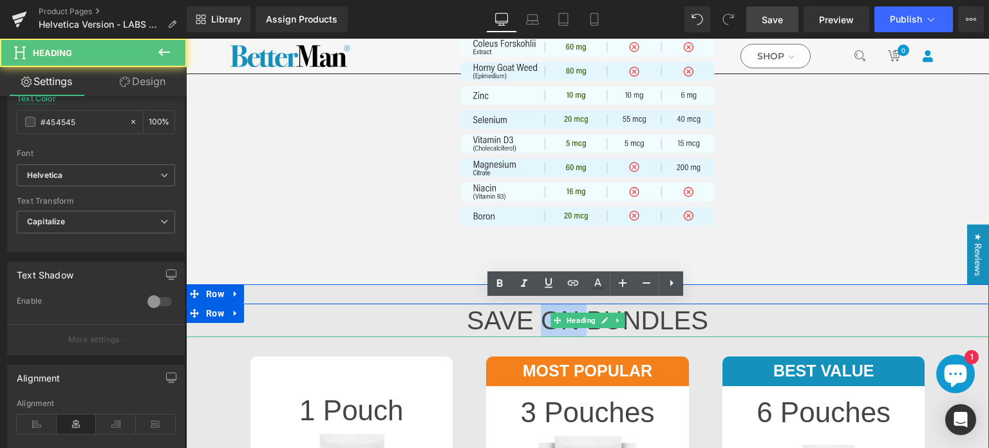
click at [540, 314] on h2 "SAVE ON BUNDLES" at bounding box center [587, 319] width 803 height 33
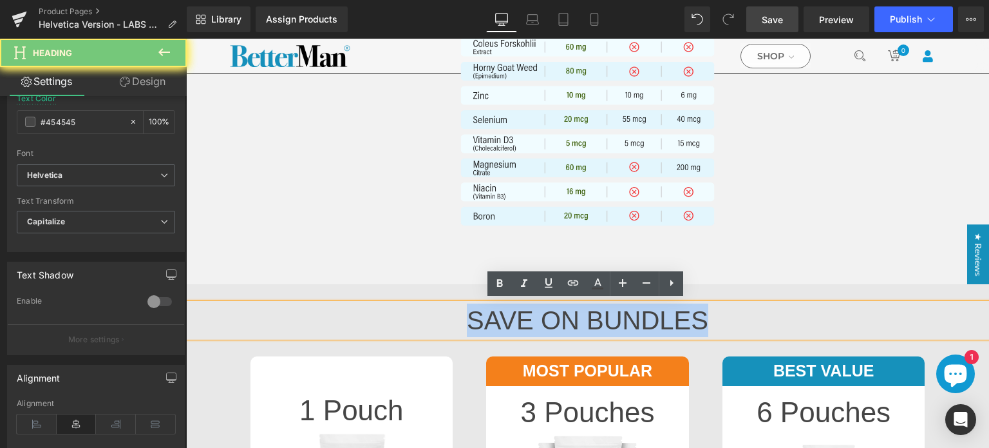
click at [540, 314] on h2 "SAVE ON BUNDLES" at bounding box center [587, 319] width 803 height 33
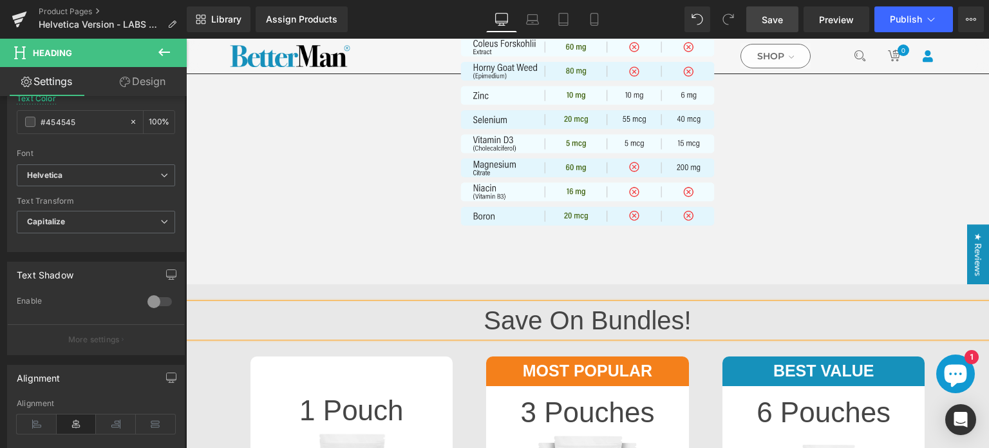
click at [765, 20] on span "Save" at bounding box center [772, 20] width 21 height 14
